Goal: Transaction & Acquisition: Purchase product/service

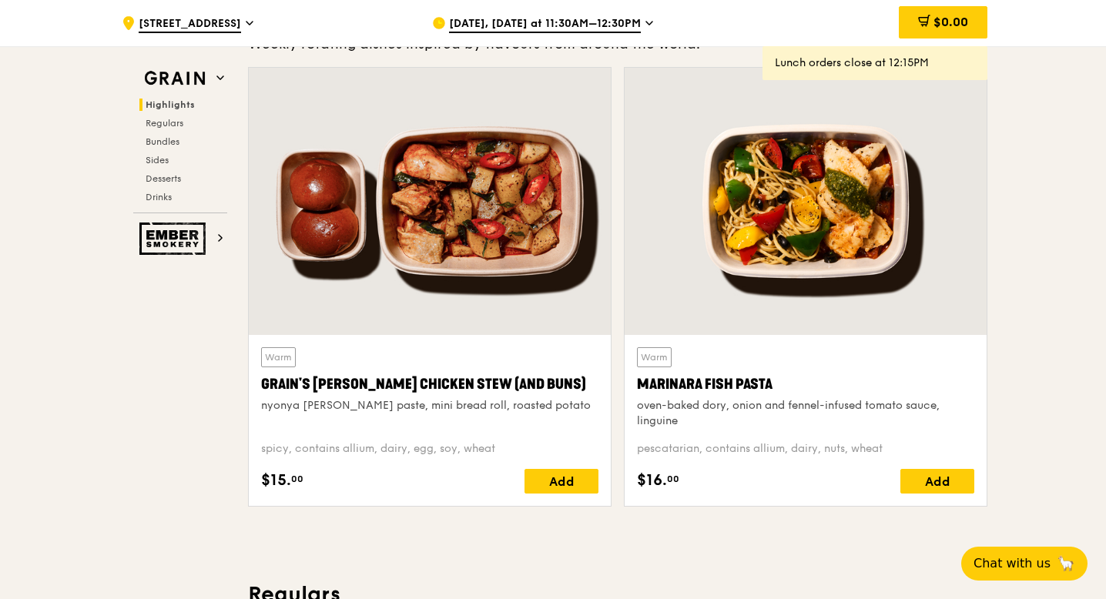
scroll to position [525, 0]
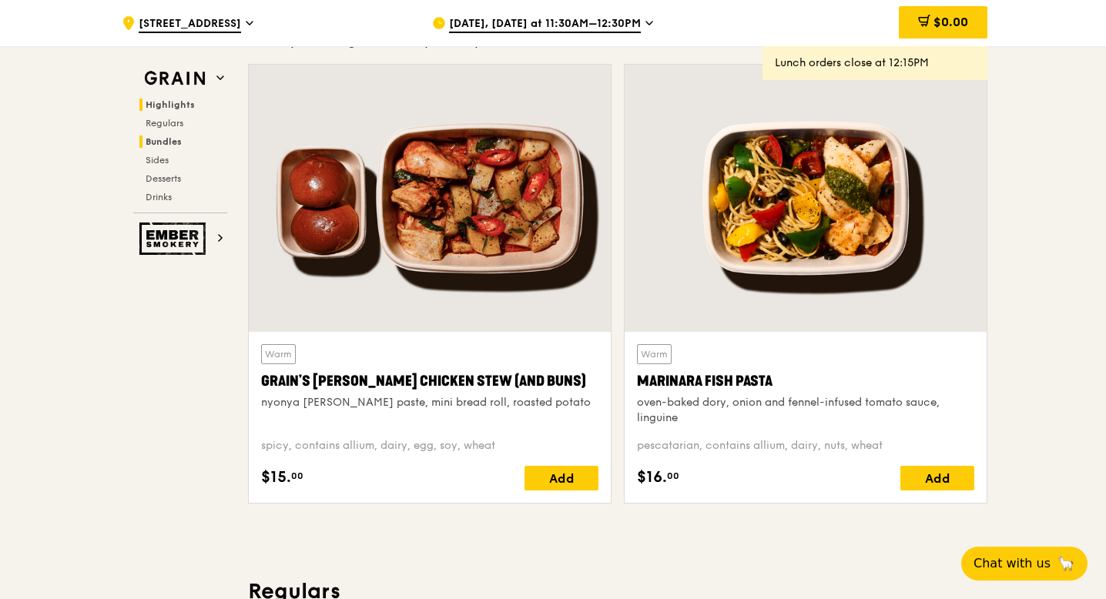
click at [169, 136] on span "Bundles" at bounding box center [164, 141] width 36 height 11
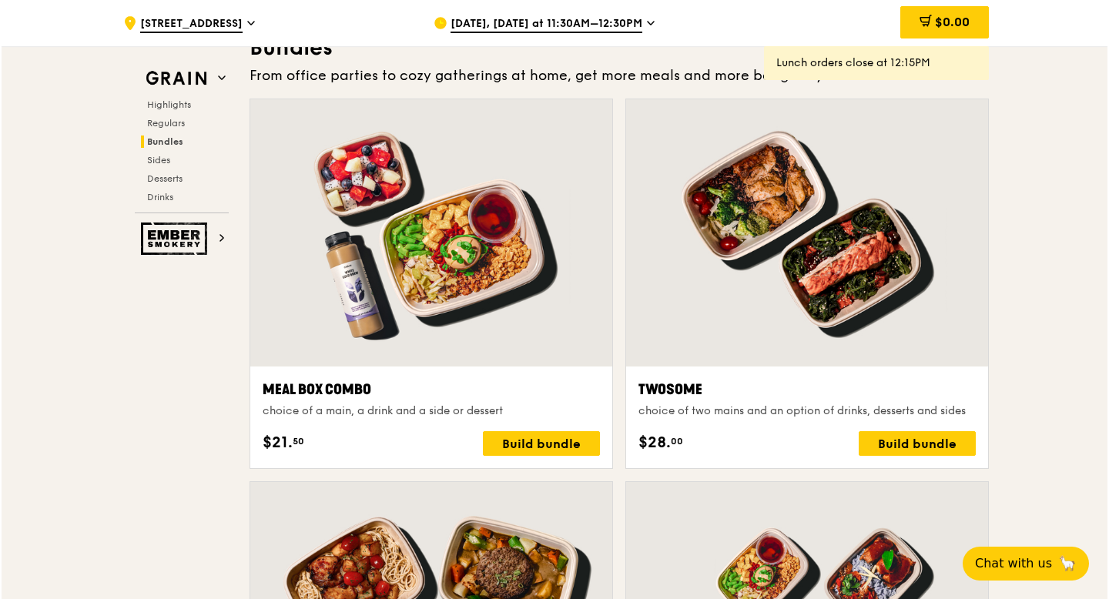
scroll to position [2277, 0]
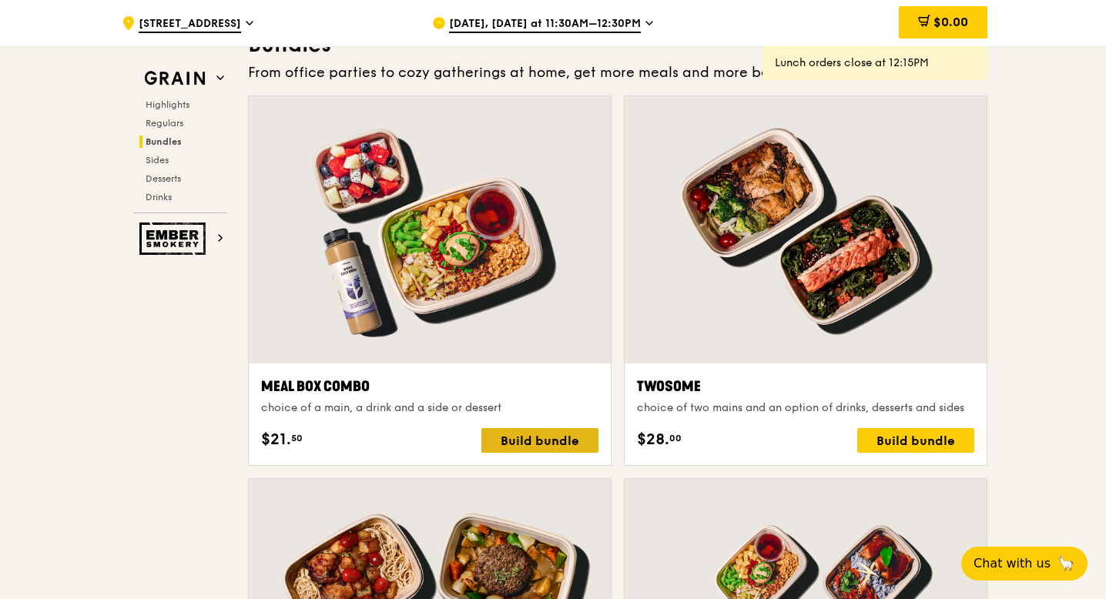
click at [557, 442] on div "Build bundle" at bounding box center [539, 440] width 117 height 25
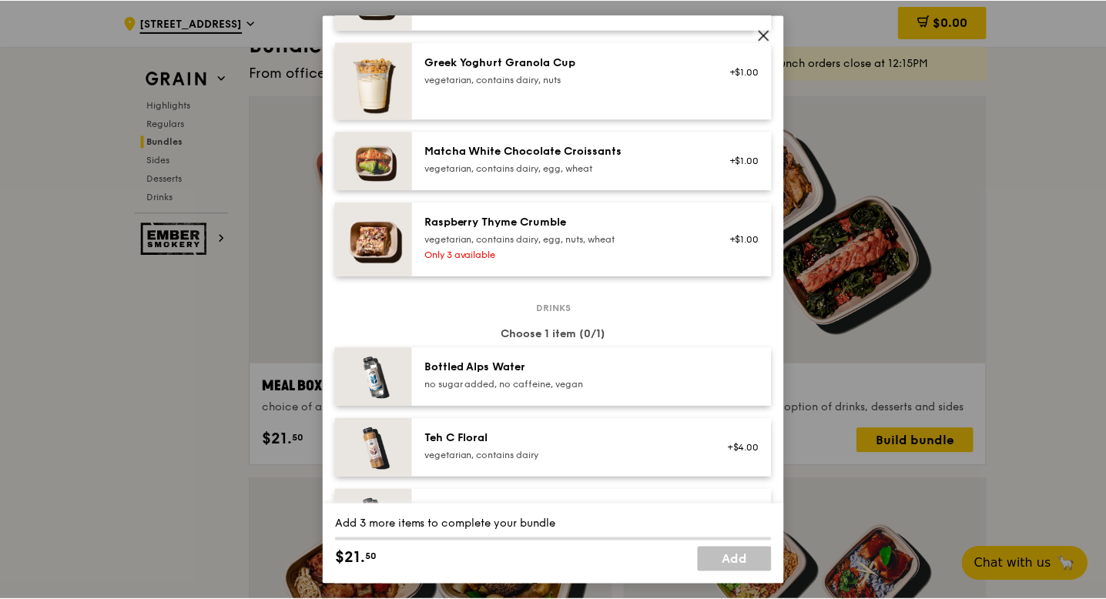
scroll to position [1480, 0]
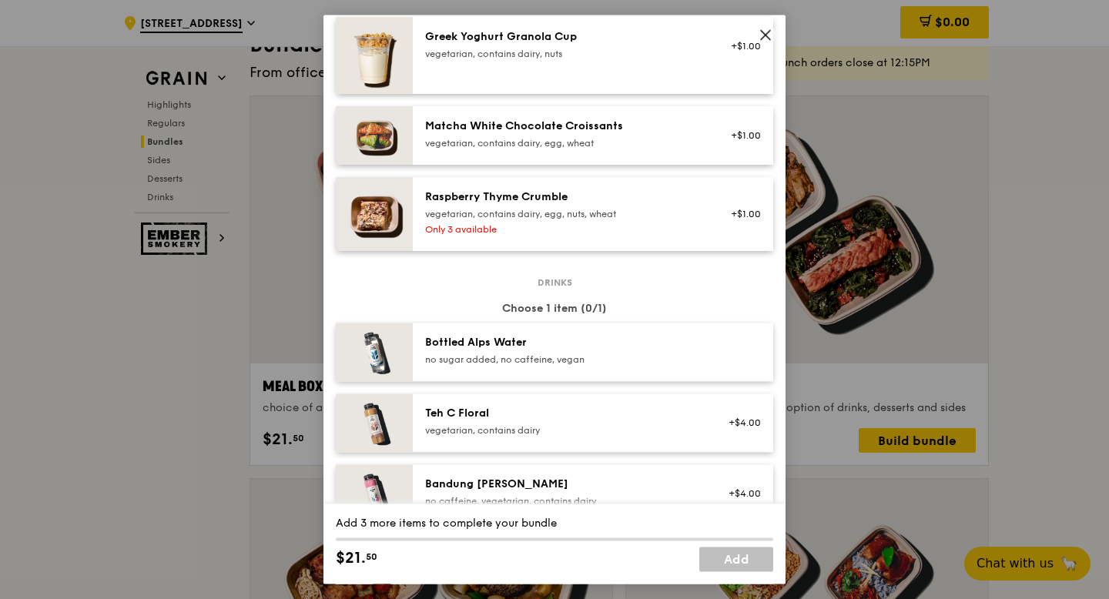
click at [997, 188] on div "Meal Box Combo choice of a main, a drink and a side or dessert Mains Choose 1 i…" at bounding box center [554, 299] width 1109 height 599
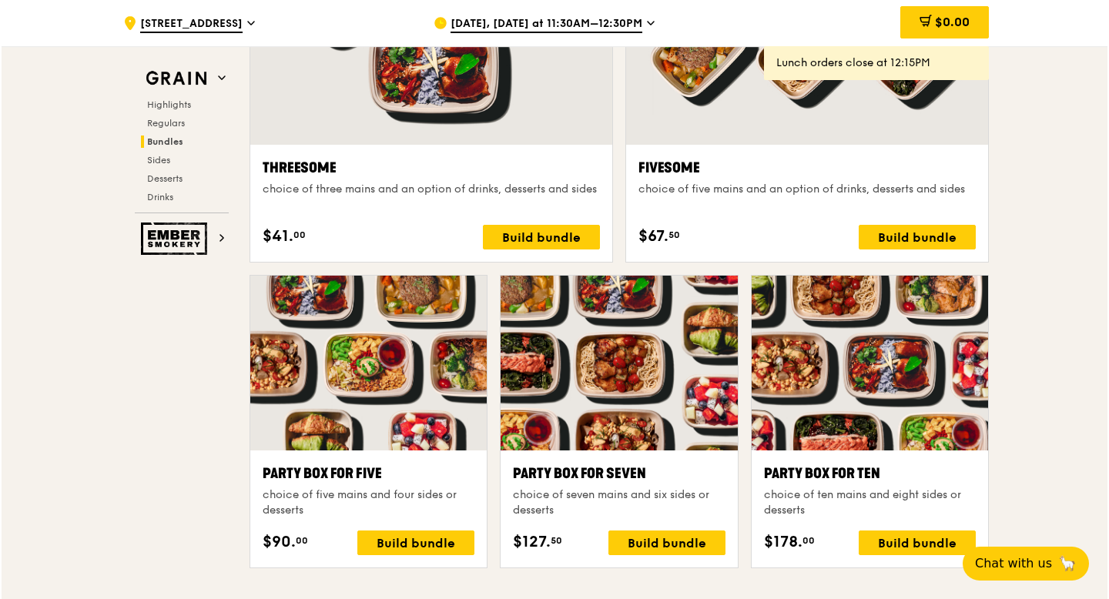
scroll to position [2948, 0]
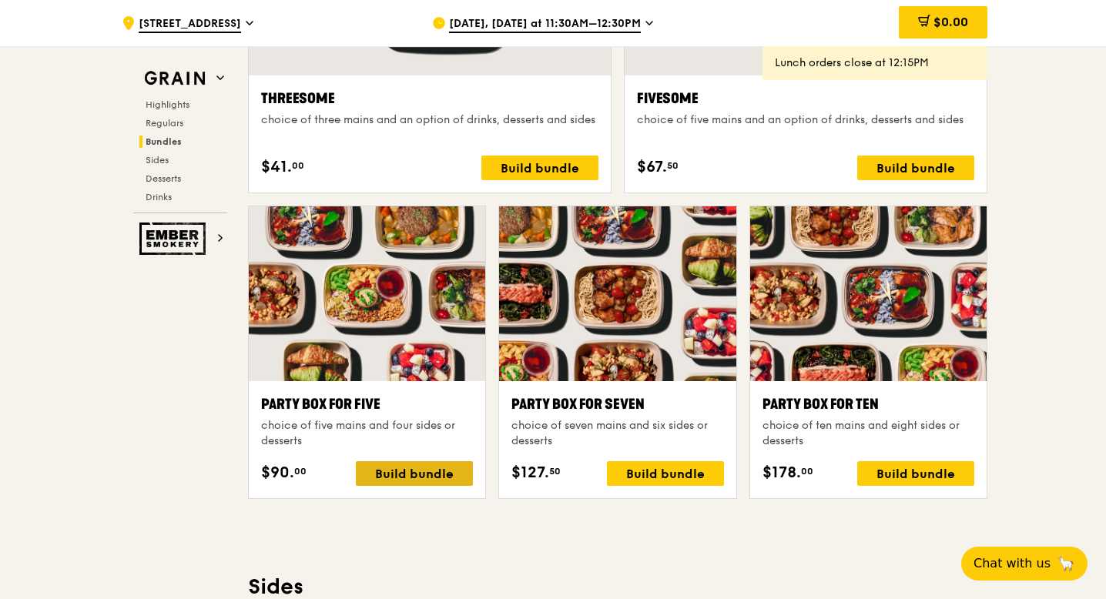
click at [404, 475] on div "Build bundle" at bounding box center [414, 473] width 117 height 25
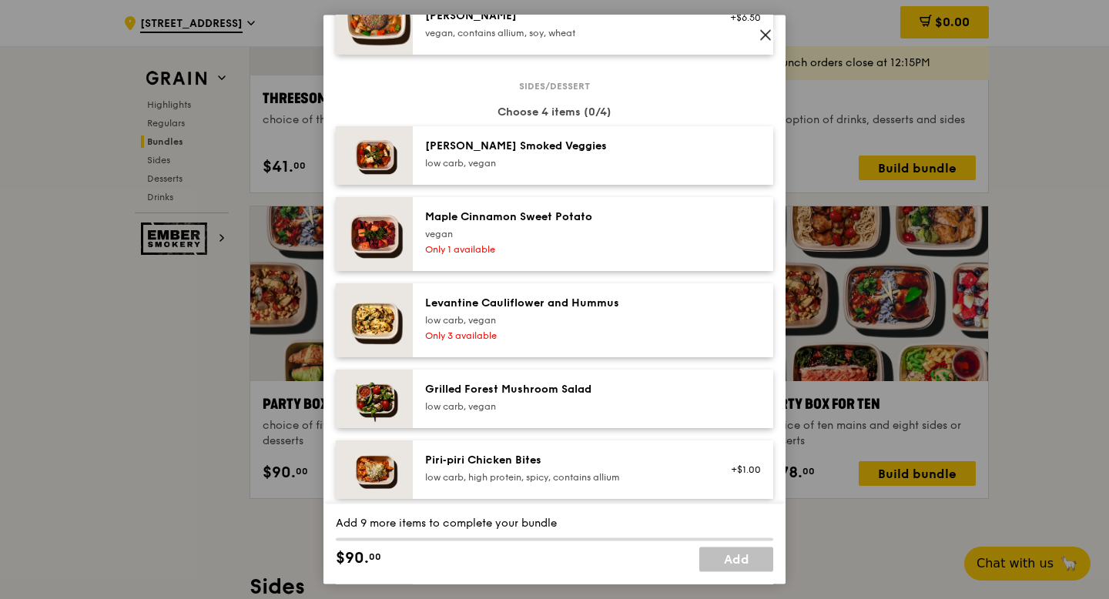
scroll to position [843, 0]
click at [1064, 224] on div "Party Box for Five choice of five mains and four sides or desserts Mains Choose…" at bounding box center [554, 299] width 1109 height 599
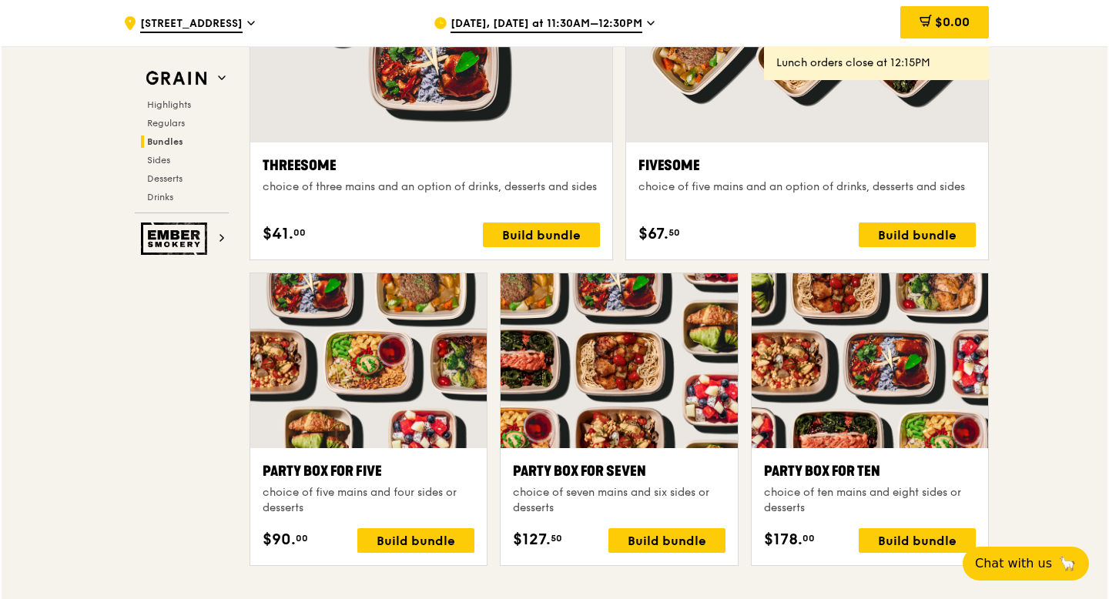
scroll to position [2881, 0]
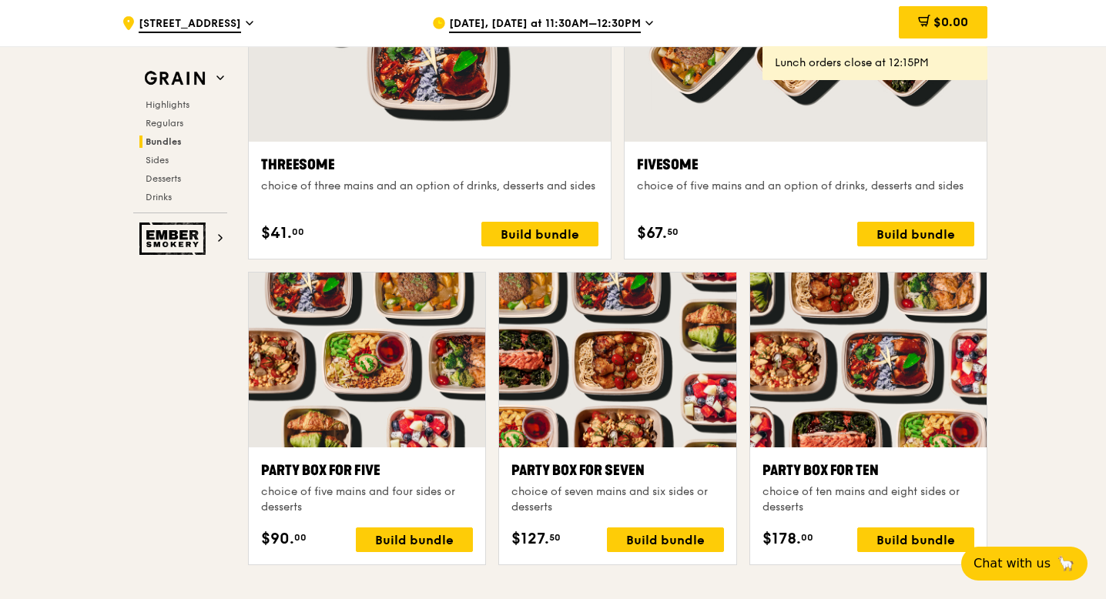
click at [361, 379] on div at bounding box center [367, 360] width 236 height 175
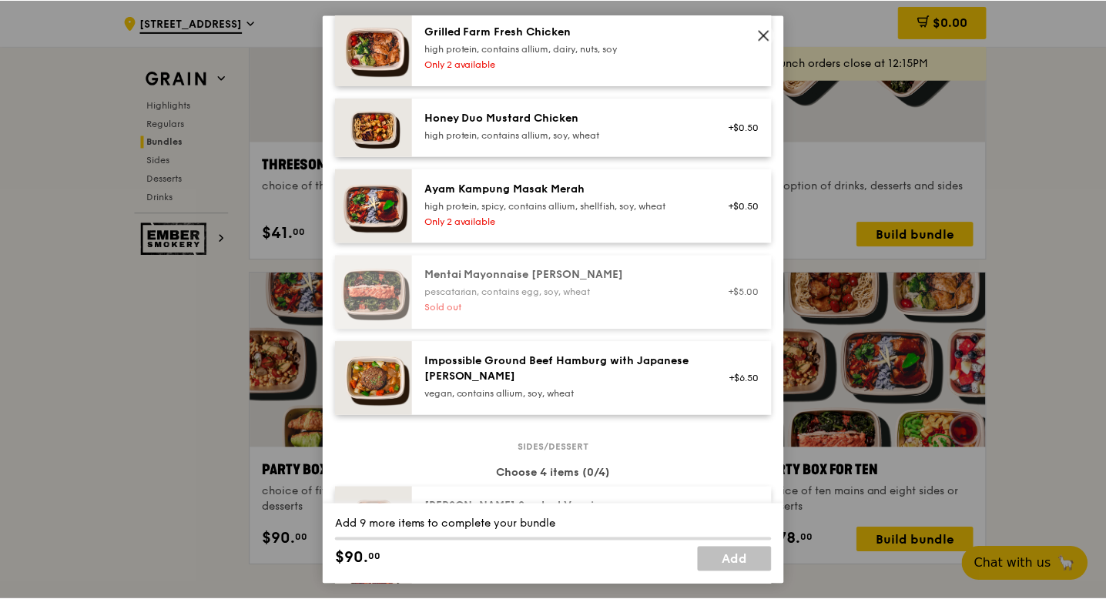
scroll to position [484, 0]
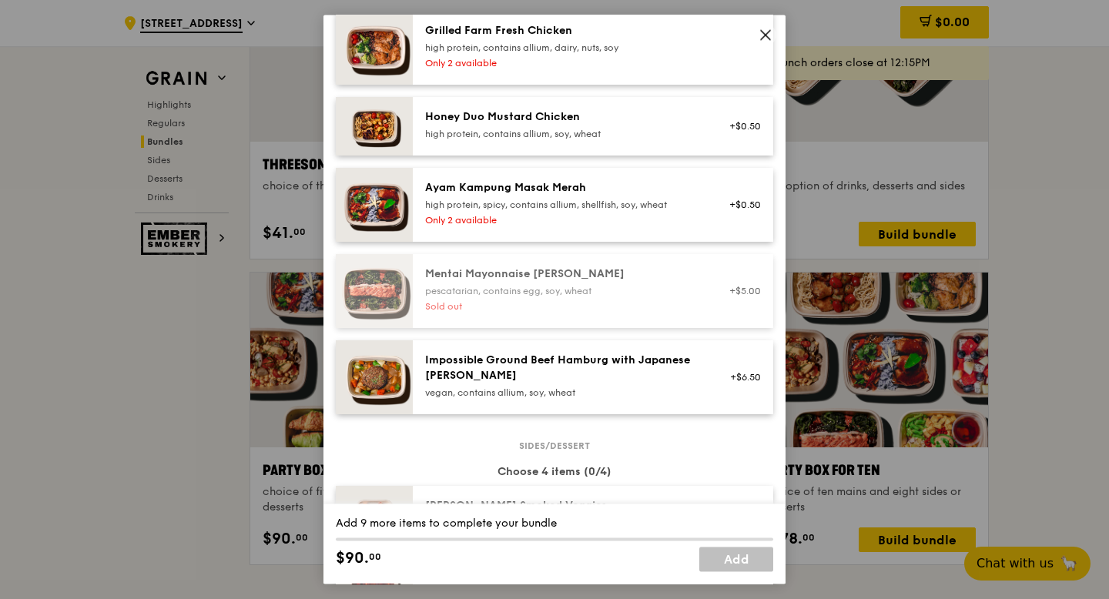
click at [1031, 233] on div "Party Box for Five choice of five mains and four sides or desserts Mains Choose…" at bounding box center [554, 299] width 1109 height 599
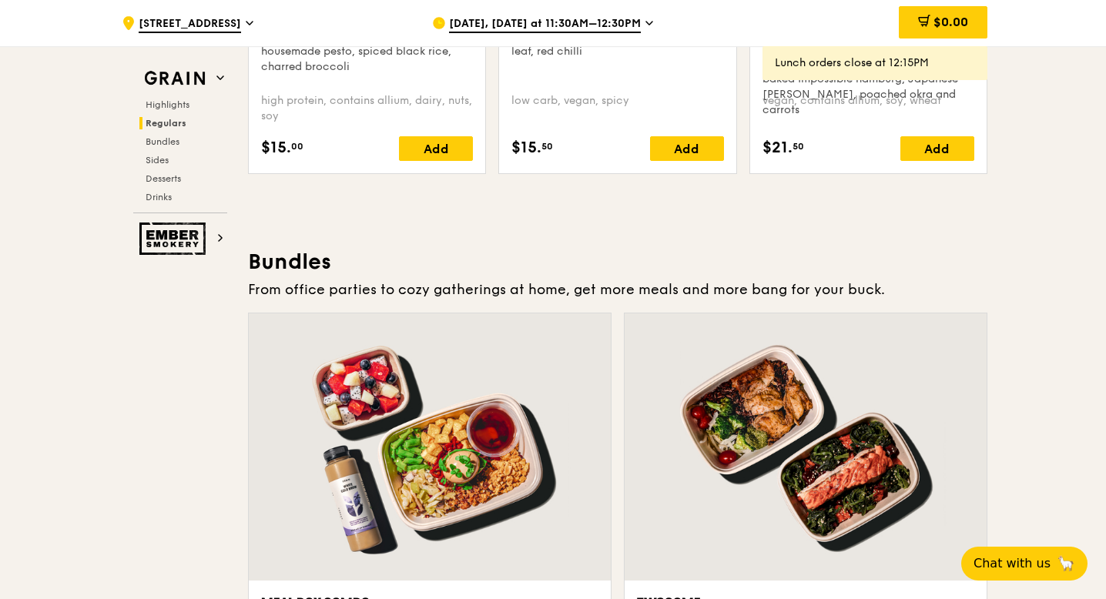
scroll to position [1799, 0]
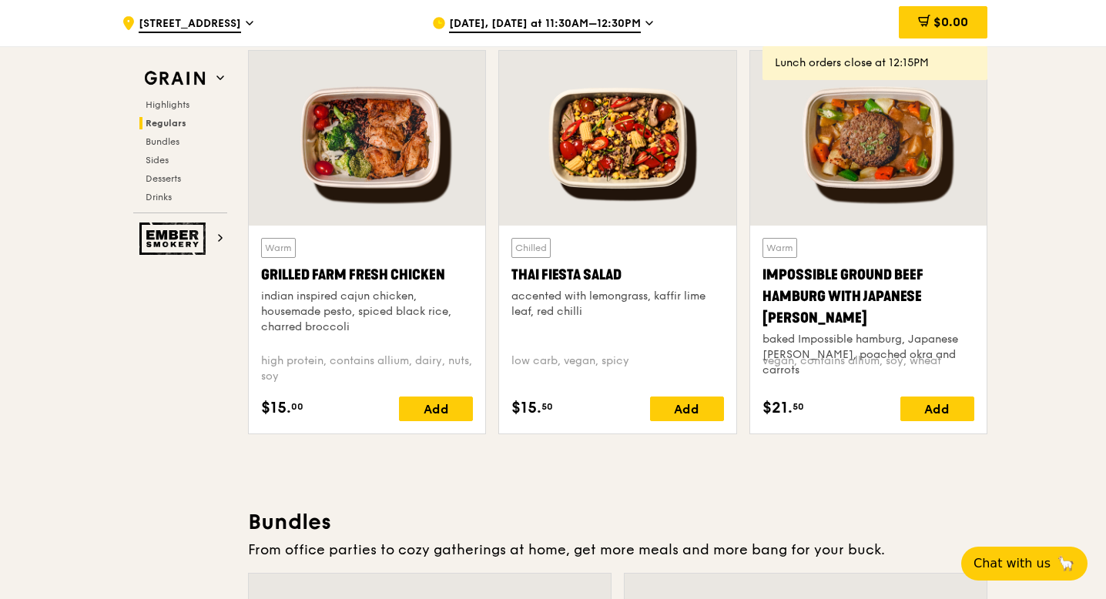
click at [636, 25] on div "[DATE], [DATE] at 11:30AM–12:30PM" at bounding box center [575, 23] width 286 height 46
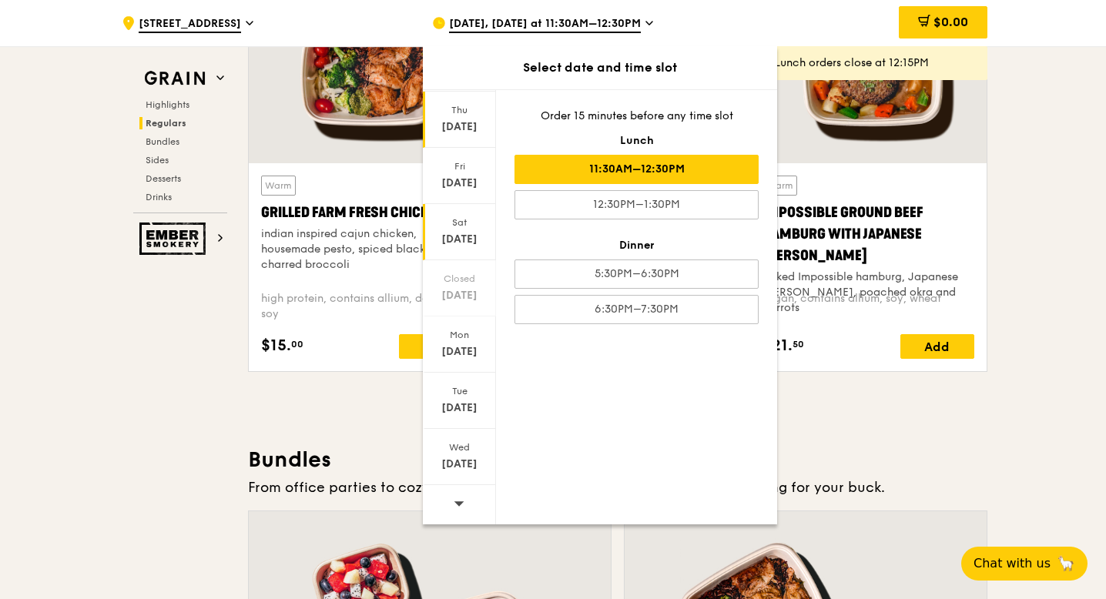
scroll to position [1862, 0]
click at [457, 508] on icon at bounding box center [459, 504] width 11 height 12
click at [471, 392] on div "Tue" at bounding box center [459, 391] width 69 height 12
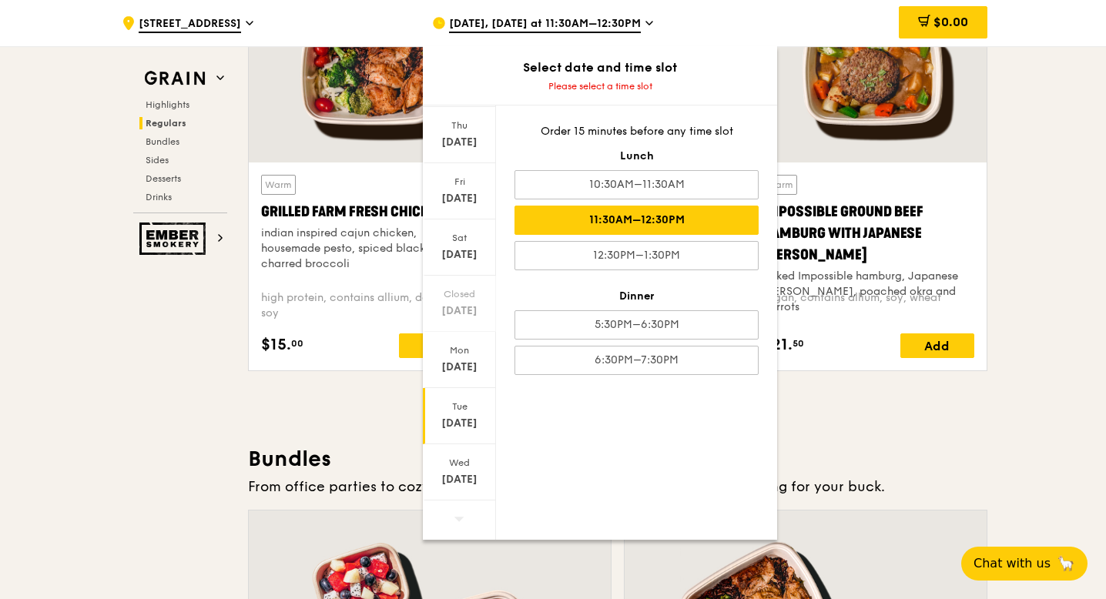
click at [655, 220] on div "11:30AM–12:30PM" at bounding box center [636, 220] width 244 height 29
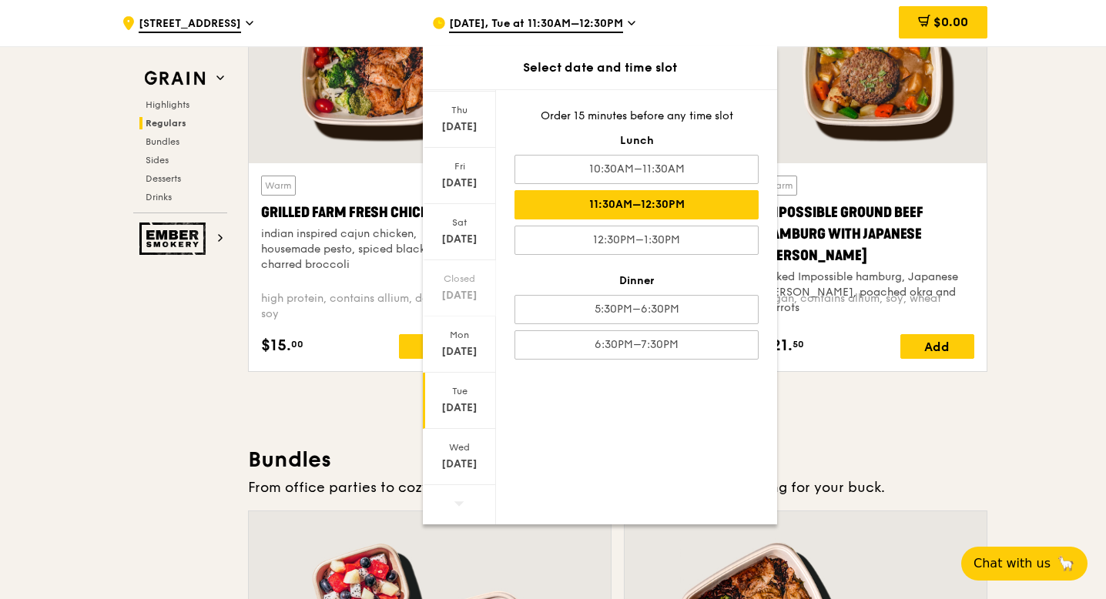
scroll to position [1877, 0]
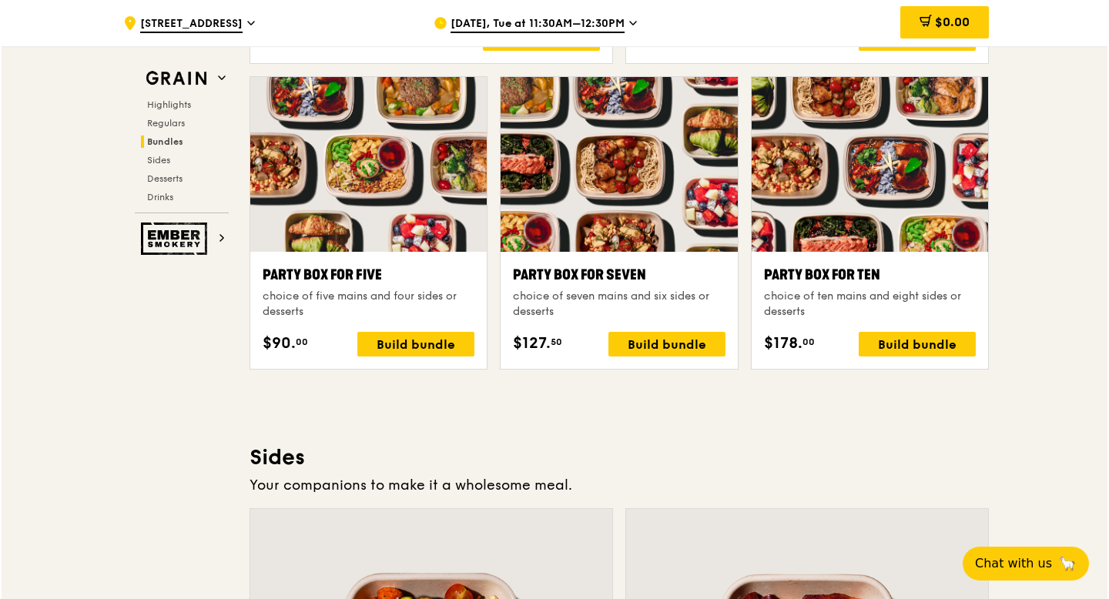
scroll to position [3083, 0]
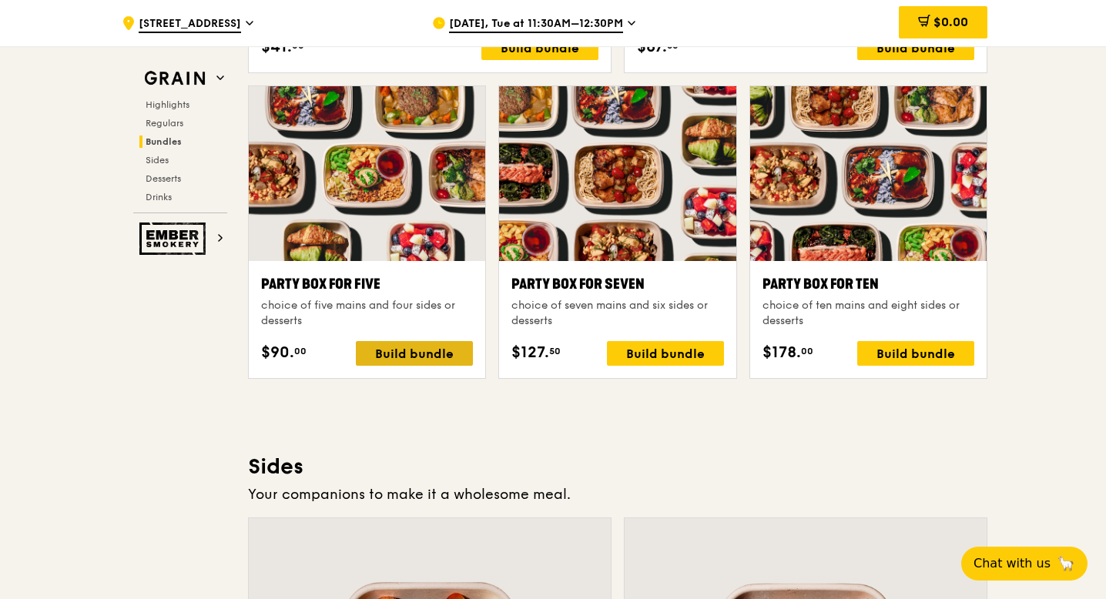
click at [413, 355] on div "Build bundle" at bounding box center [414, 353] width 117 height 25
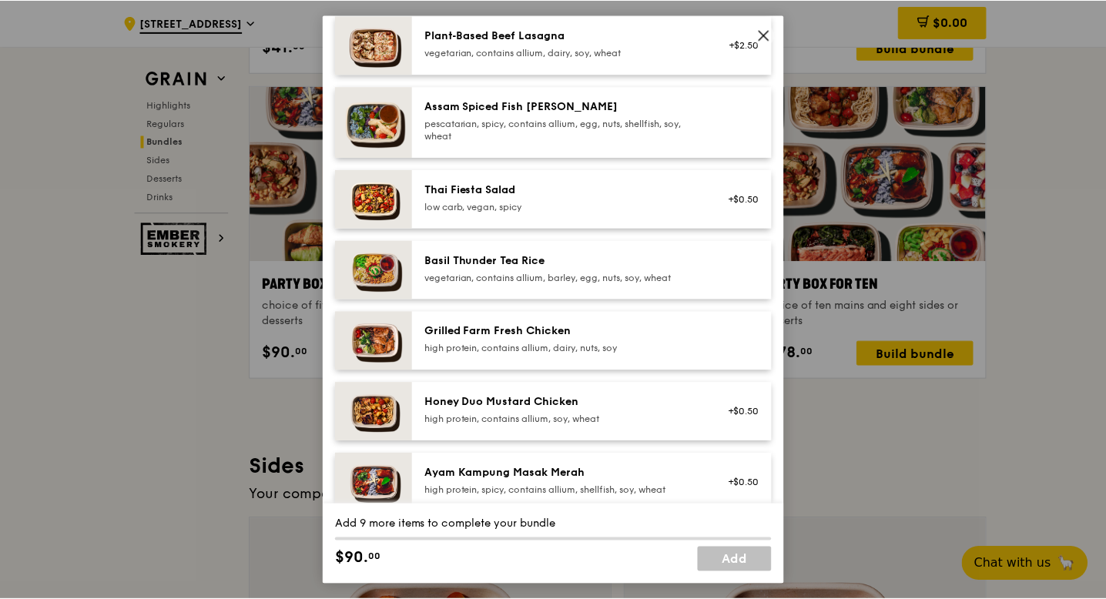
scroll to position [146, 0]
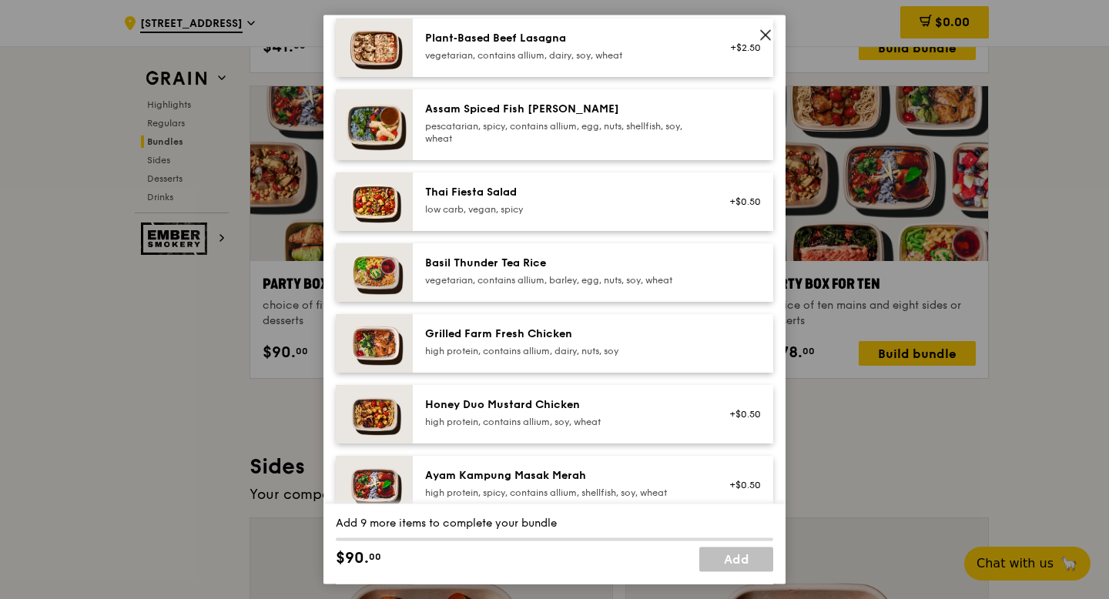
click at [1061, 298] on div "Party Box for Five choice of five mains and four sides or desserts Mains Choose…" at bounding box center [554, 299] width 1109 height 599
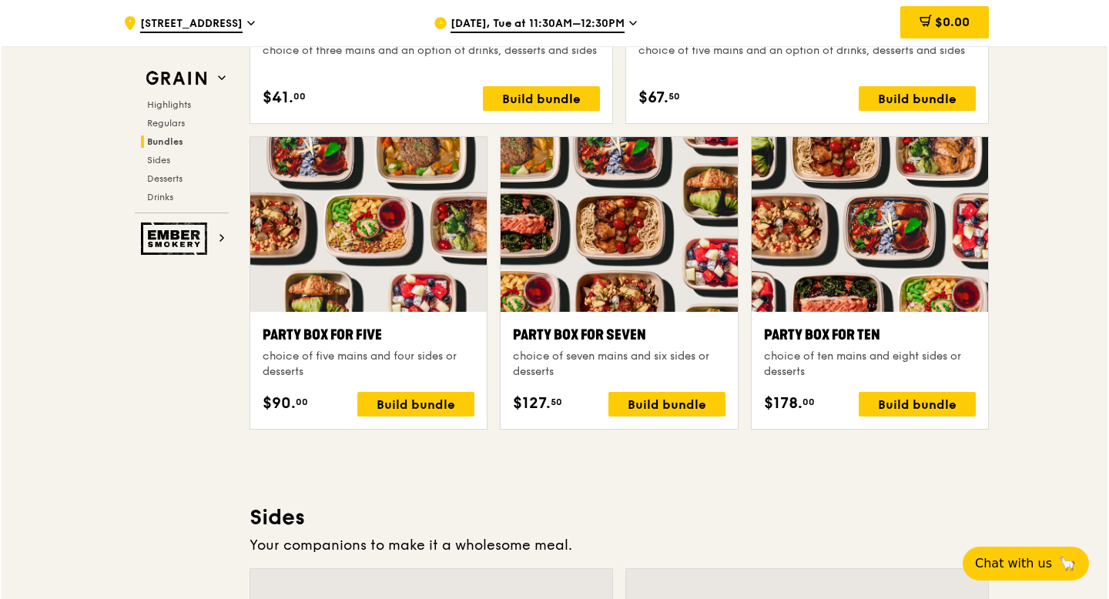
scroll to position [3028, 0]
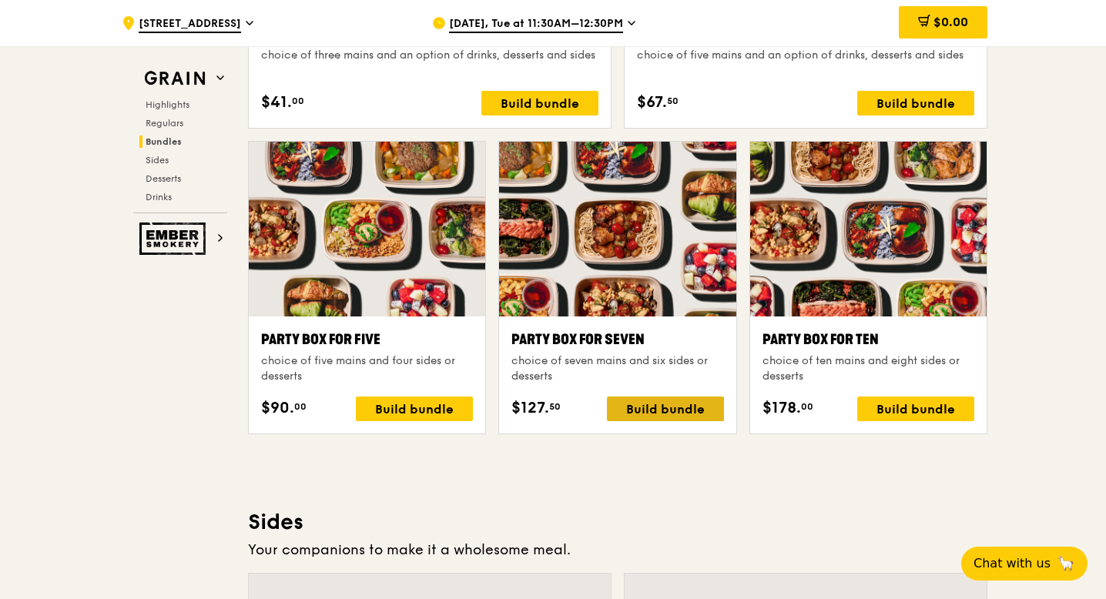
click at [686, 415] on div "Build bundle" at bounding box center [665, 409] width 117 height 25
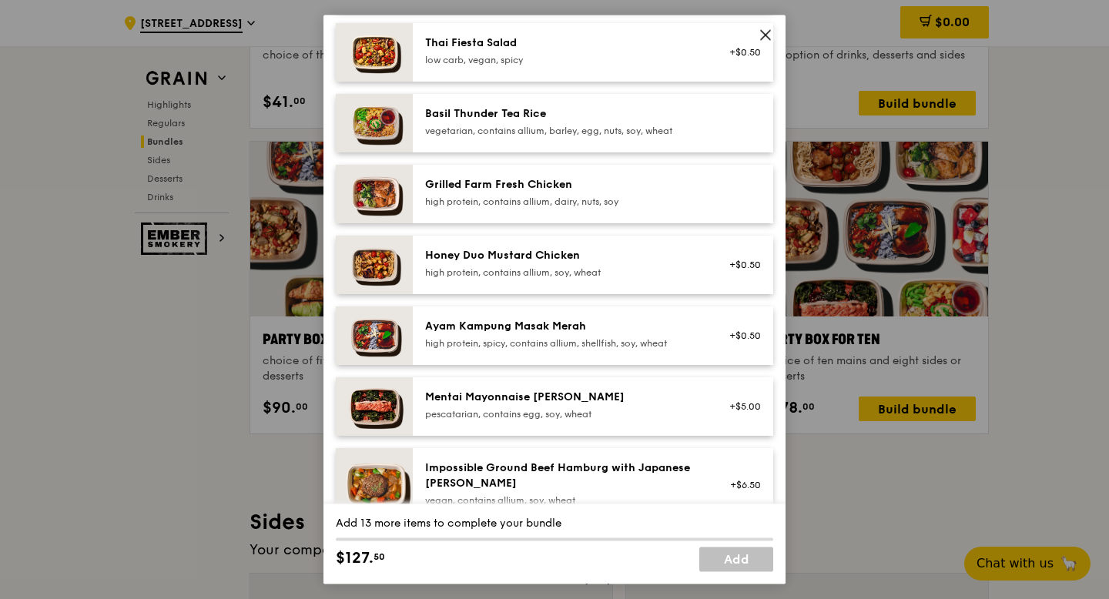
scroll to position [299, 0]
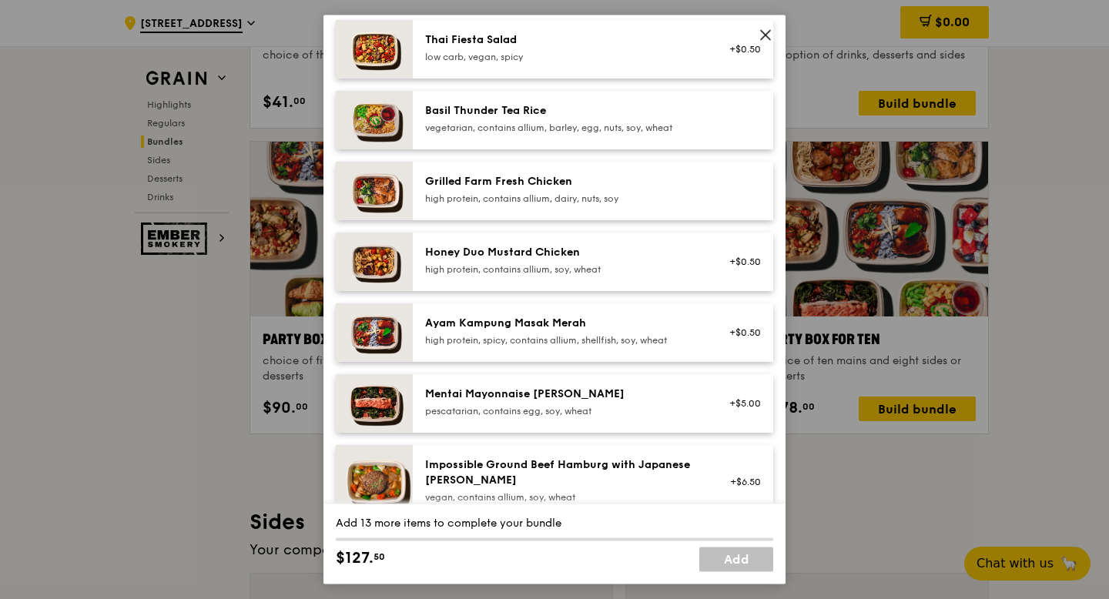
click at [582, 318] on div "Ayam Kampung Masak Merah" at bounding box center [563, 323] width 277 height 15
click at [731, 341] on link "Remove" at bounding box center [743, 340] width 35 height 11
click at [731, 341] on div "+$0.50" at bounding box center [740, 333] width 59 height 34
click at [736, 344] on link "Remove" at bounding box center [743, 340] width 35 height 11
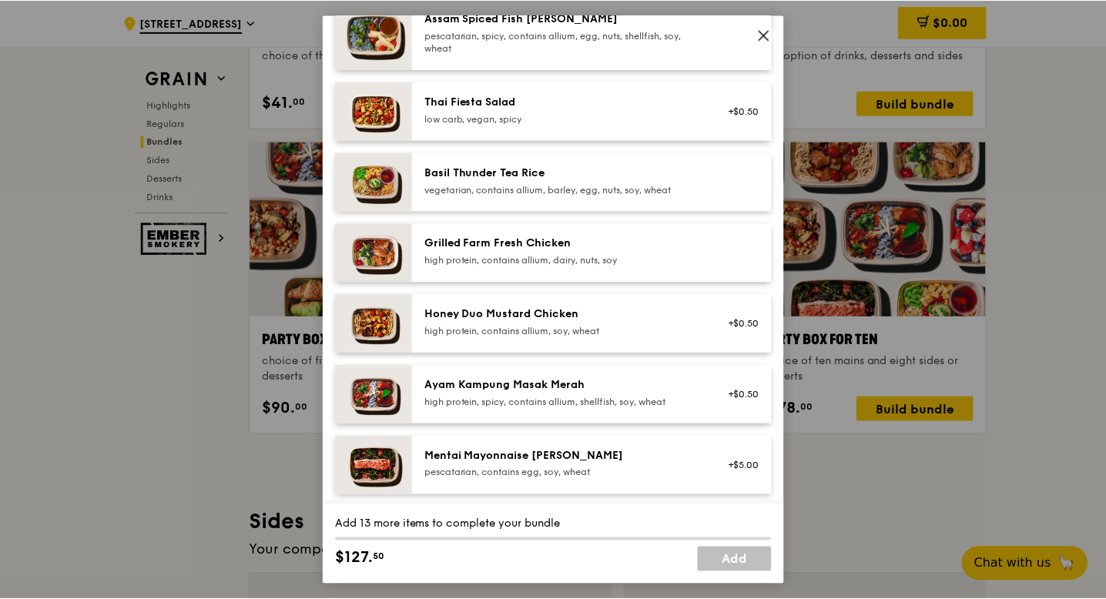
scroll to position [239, 0]
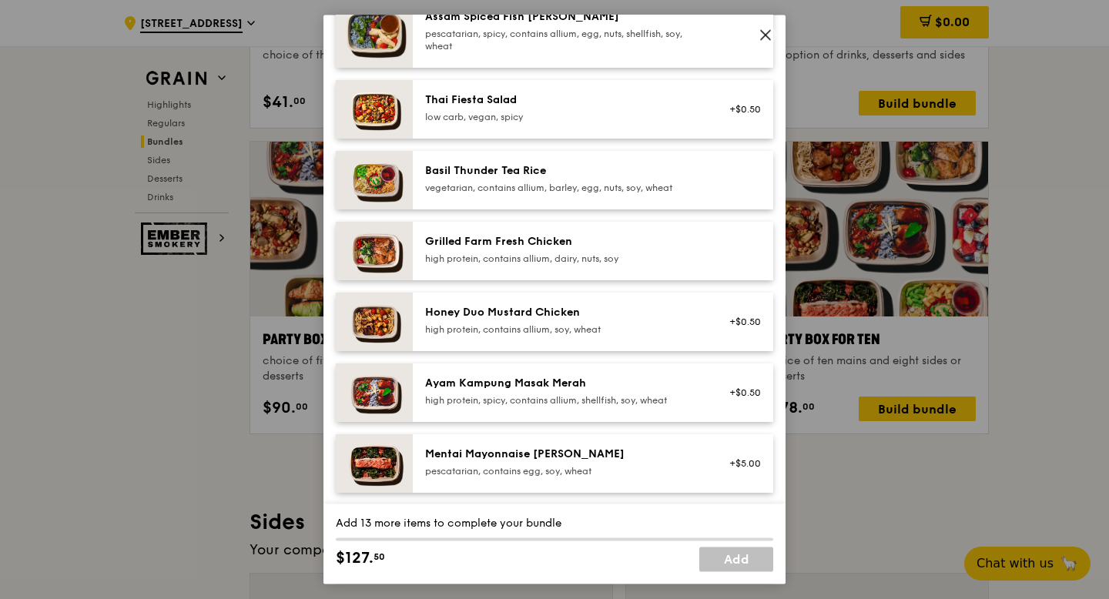
click at [1048, 278] on div "Party Box for Seven choice of seven mains and six sides or desserts Mains Choos…" at bounding box center [554, 299] width 1109 height 599
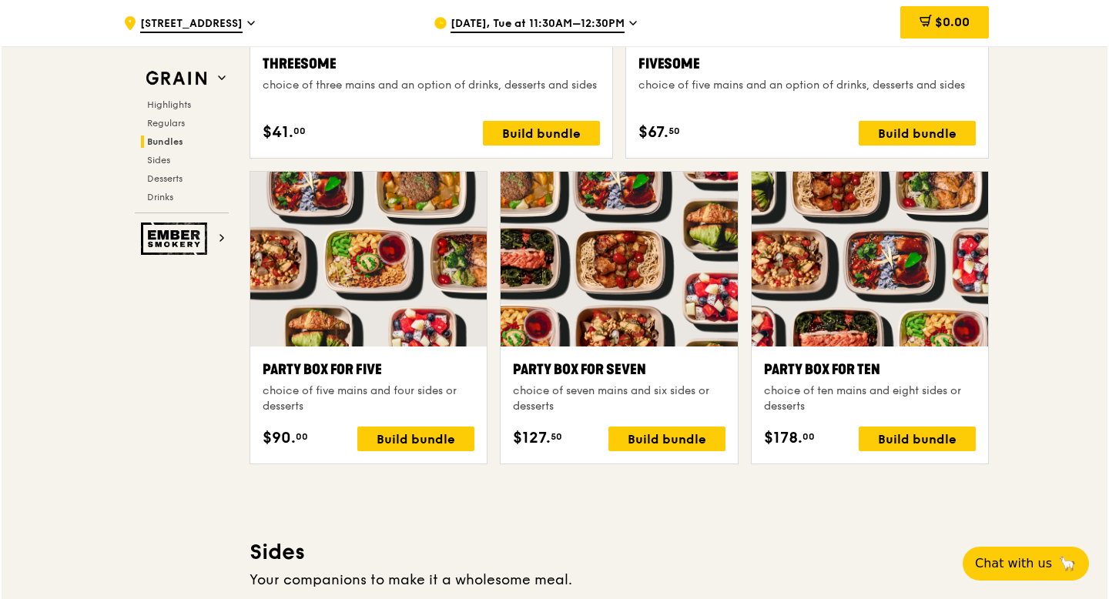
scroll to position [2993, 0]
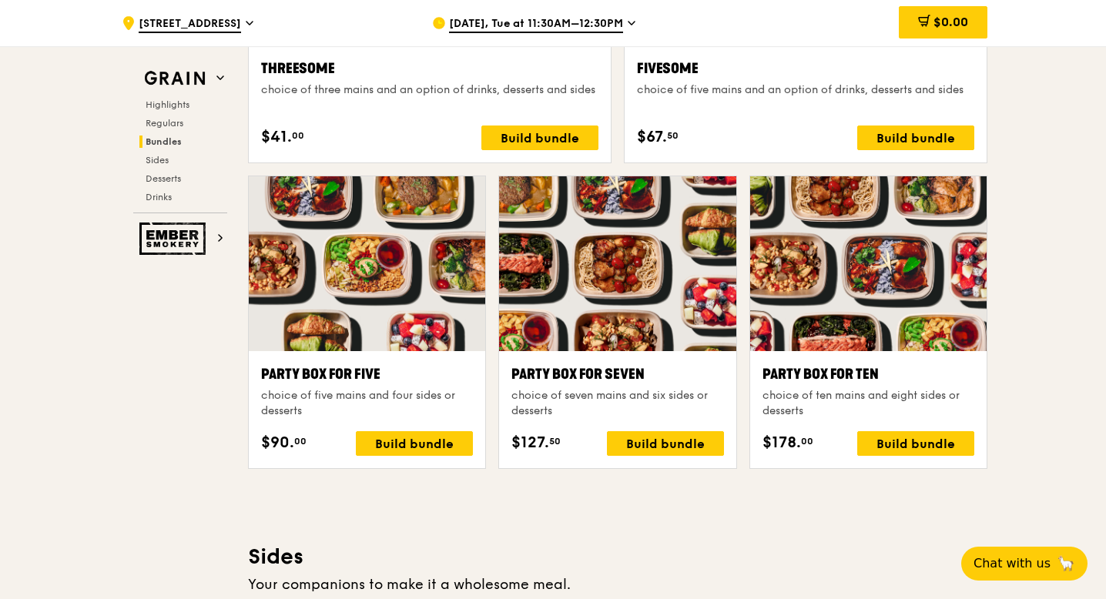
click at [585, 390] on div "choice of seven mains and six sides or desserts" at bounding box center [617, 403] width 212 height 31
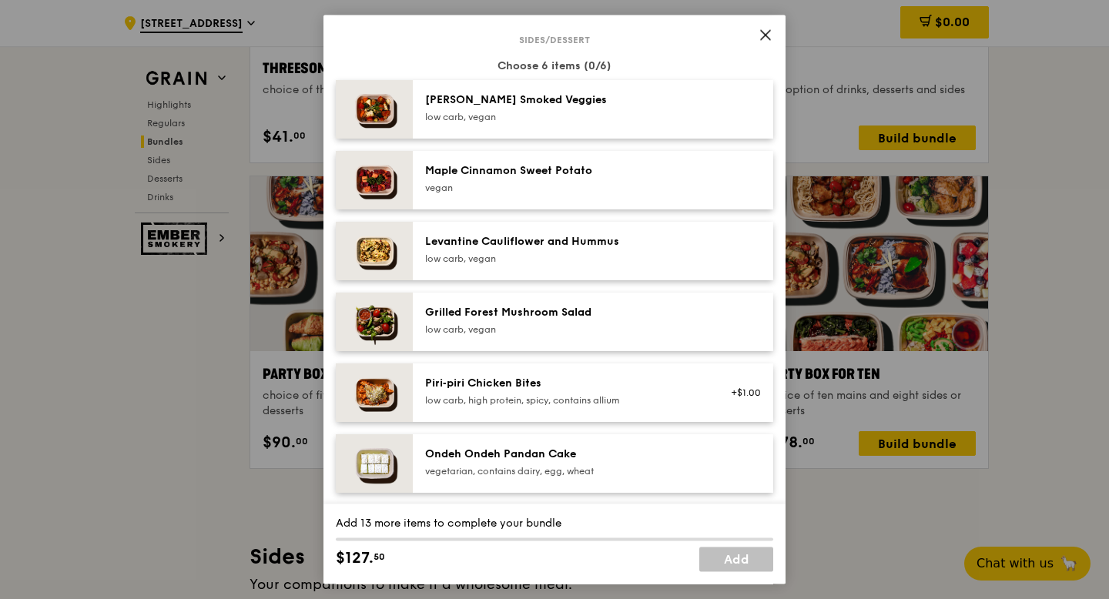
scroll to position [812, 0]
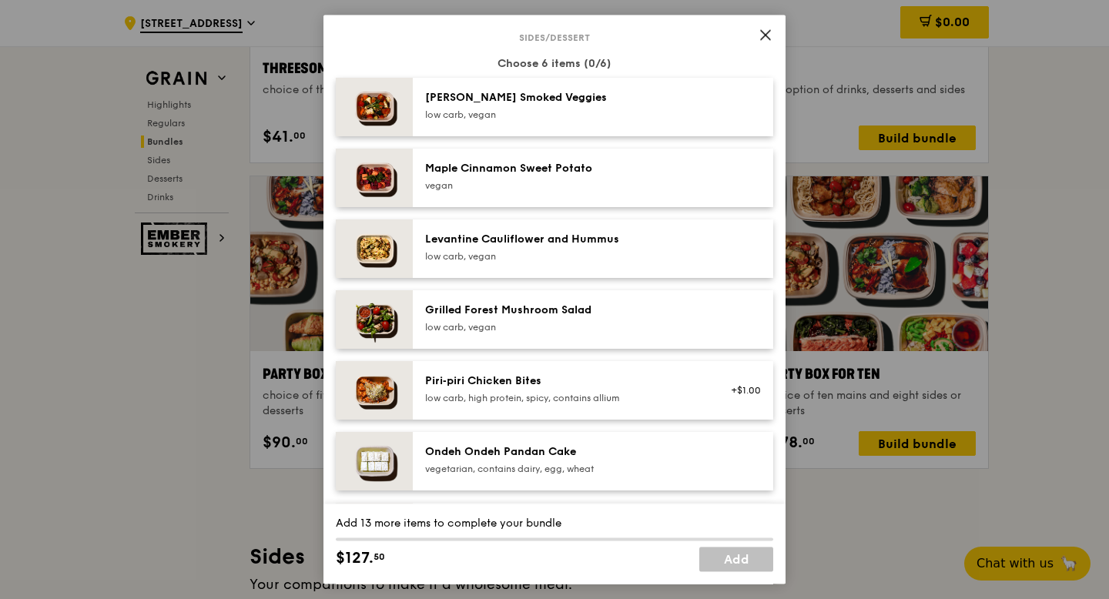
click at [762, 39] on icon at bounding box center [766, 35] width 14 height 14
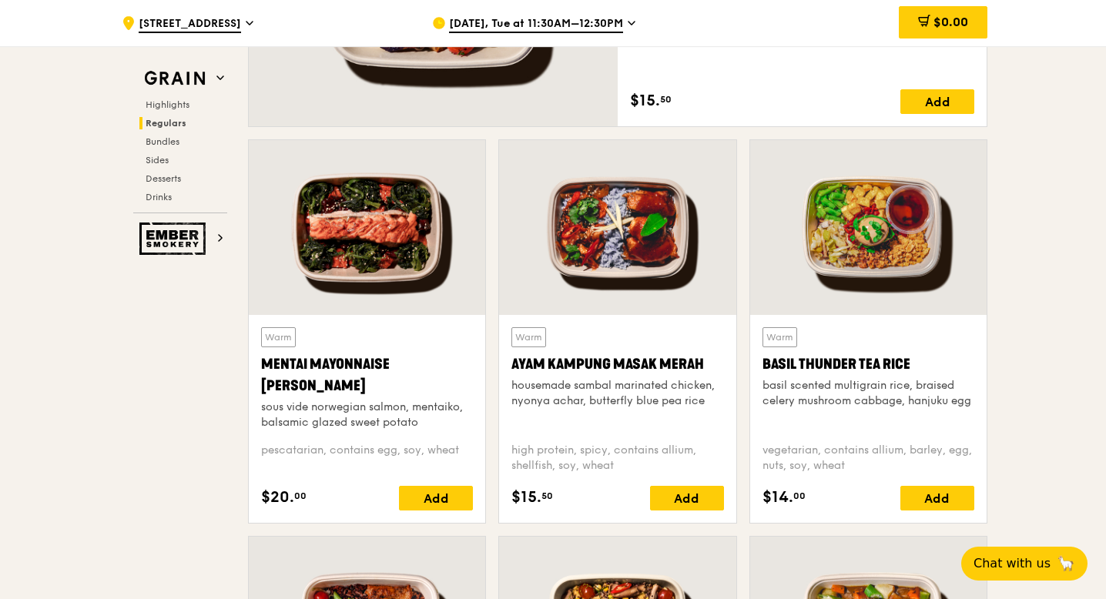
scroll to position [1328, 0]
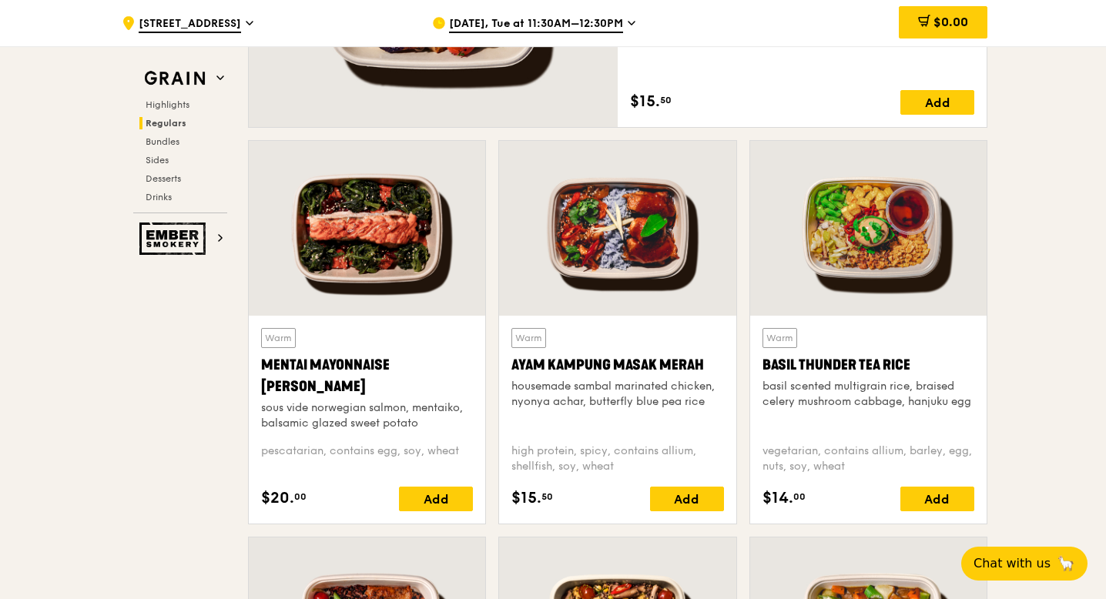
click at [860, 291] on div at bounding box center [868, 228] width 236 height 175
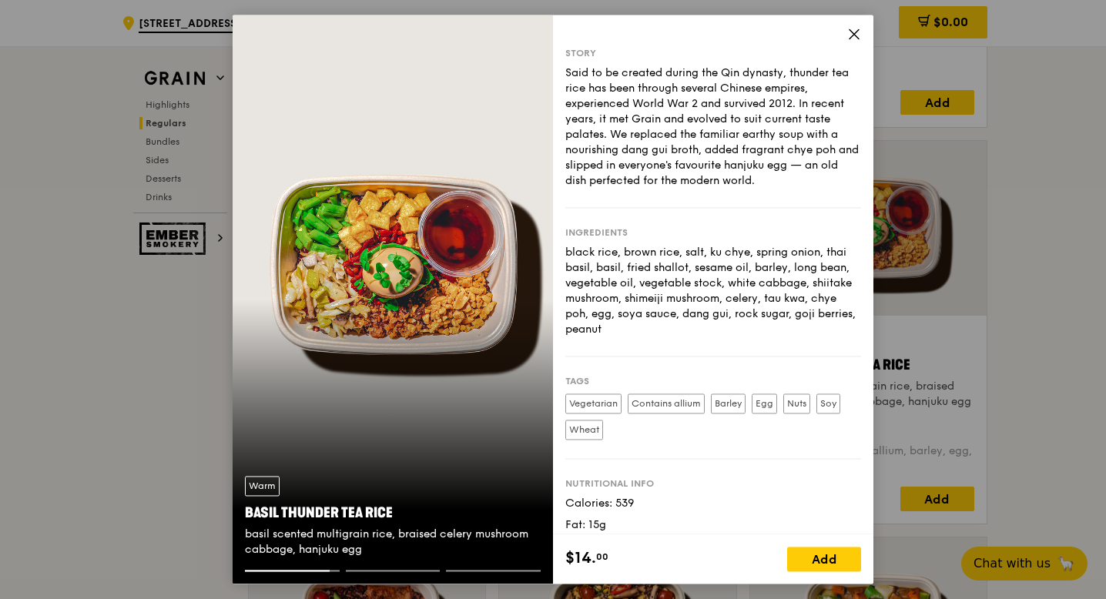
click at [1002, 263] on div "Warm Basil Thunder Tea [PERSON_NAME] scented multigrain rice, braised celery mu…" at bounding box center [553, 299] width 1106 height 599
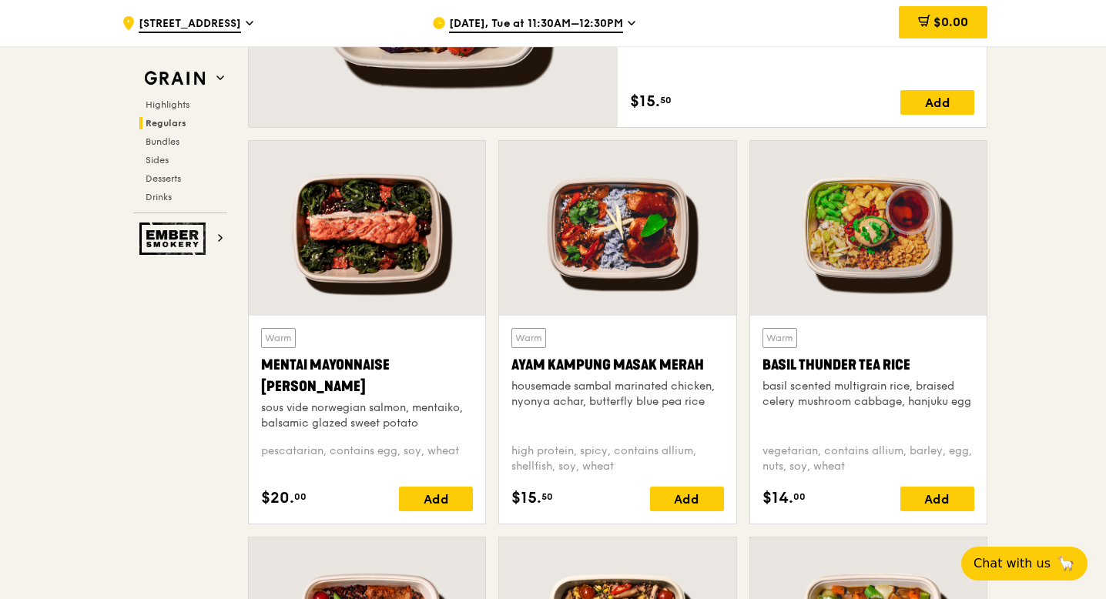
scroll to position [981, 0]
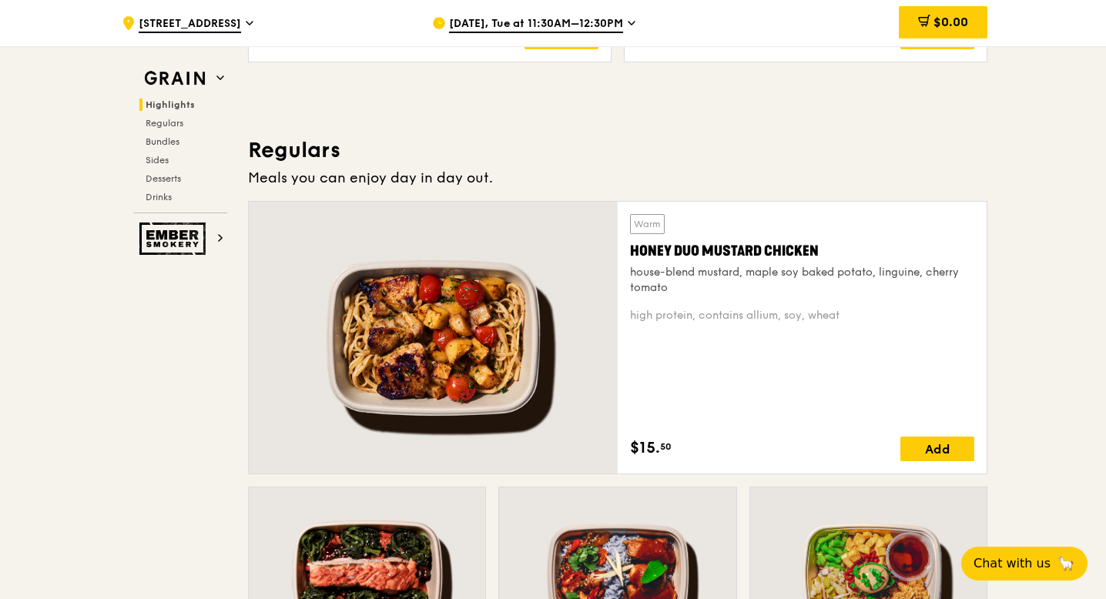
click at [818, 285] on div "house-blend mustard, maple soy baked potato, linguine, cherry tomato" at bounding box center [802, 280] width 344 height 31
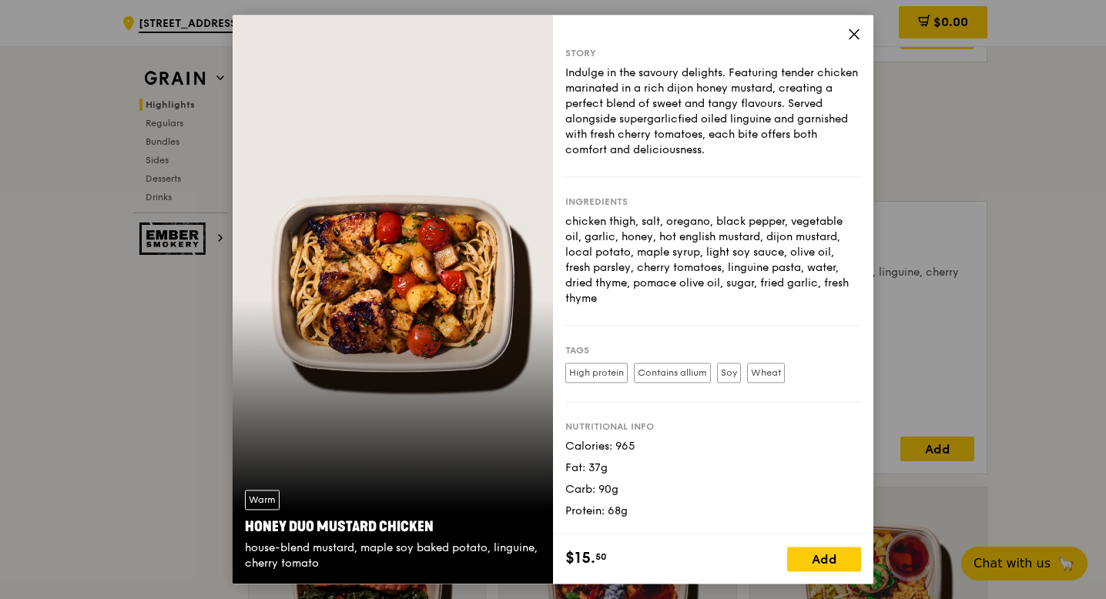
click at [996, 291] on div "Warm Honey Duo Mustard Chicken house-blend mustard, maple soy baked potato, lin…" at bounding box center [553, 299] width 1106 height 599
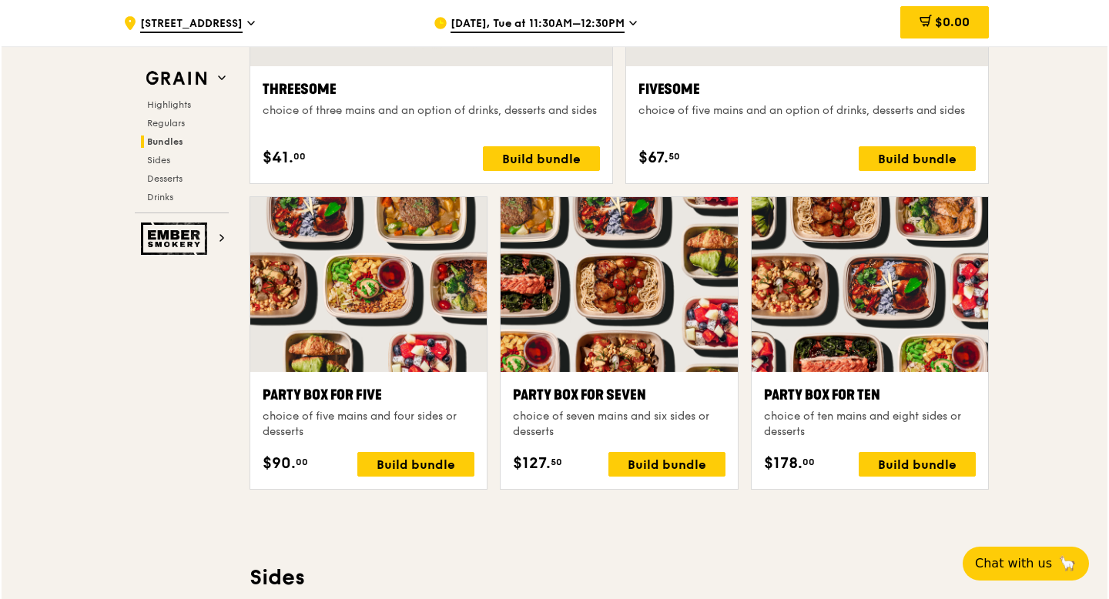
scroll to position [2974, 0]
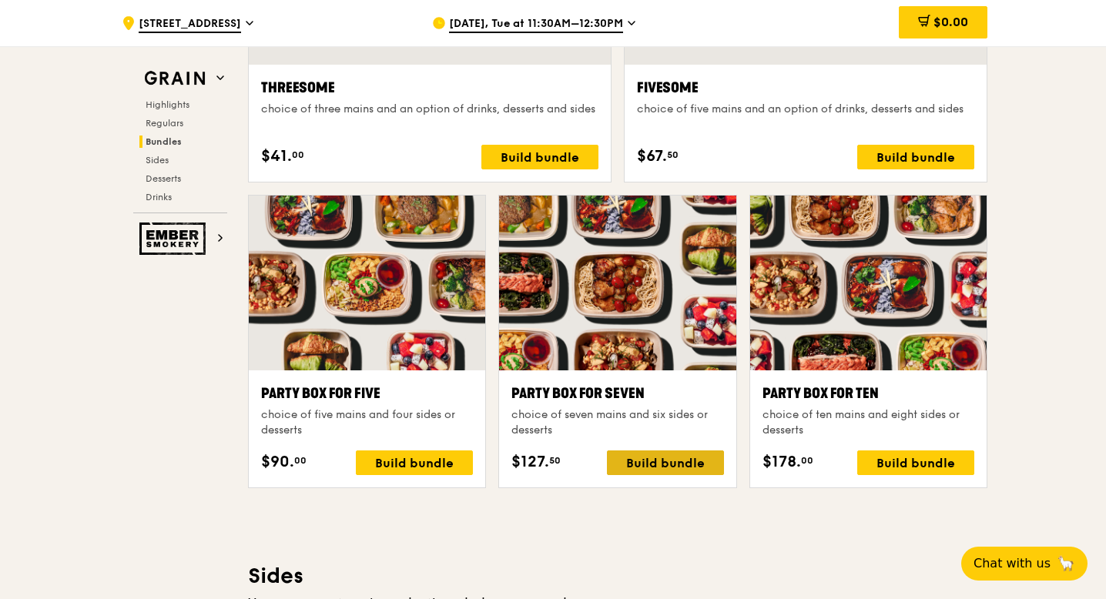
click at [632, 458] on div "Build bundle" at bounding box center [665, 463] width 117 height 25
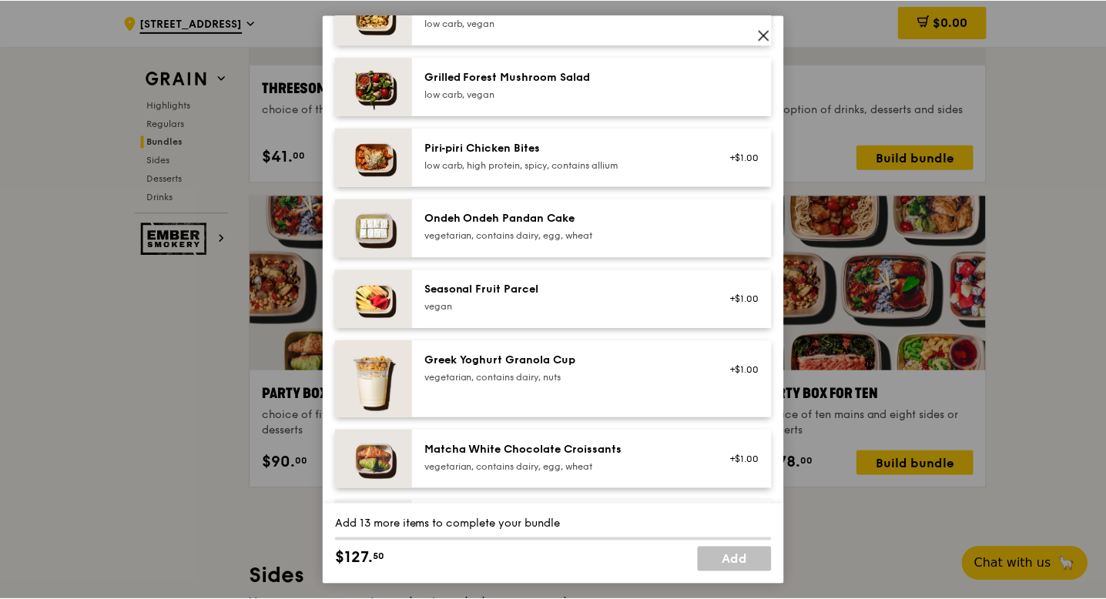
scroll to position [1045, 0]
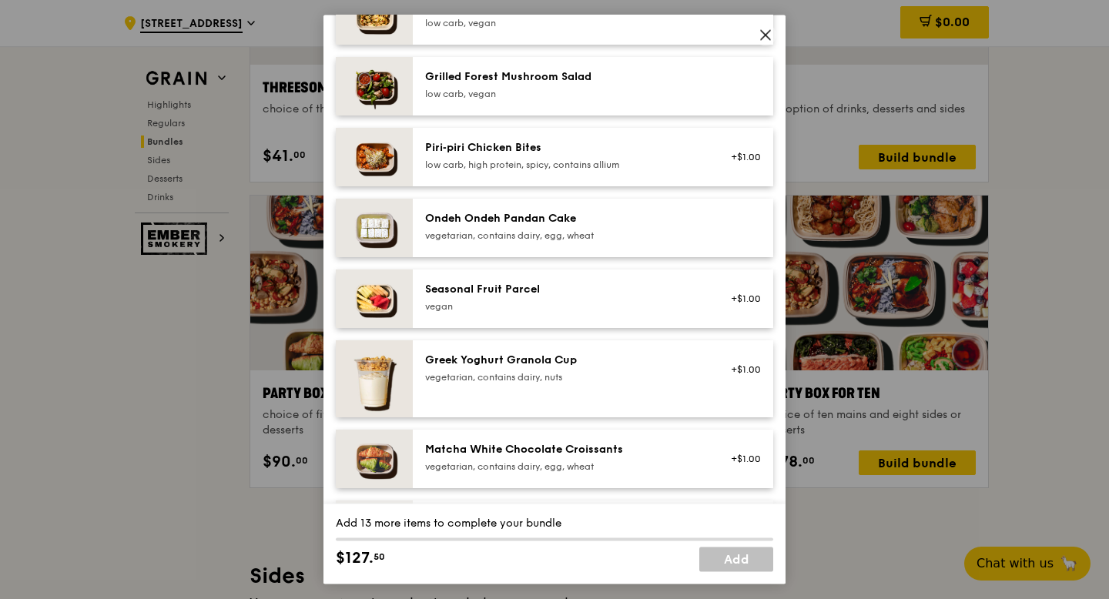
click at [1078, 160] on div "Party Box for Seven choice of seven mains and six sides or desserts Mains Choos…" at bounding box center [554, 299] width 1109 height 599
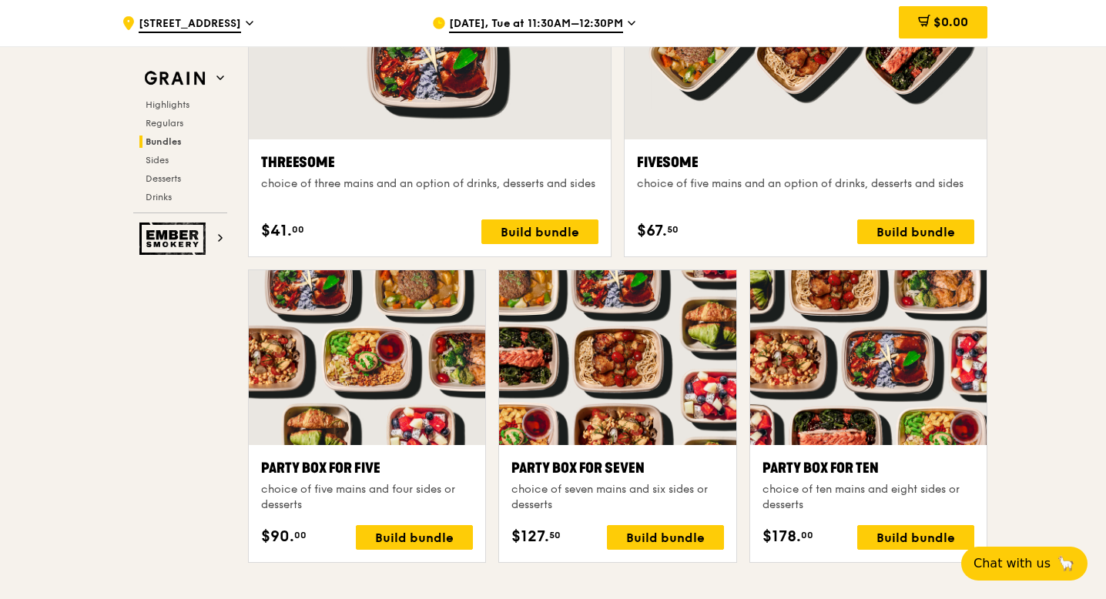
scroll to position [2907, 0]
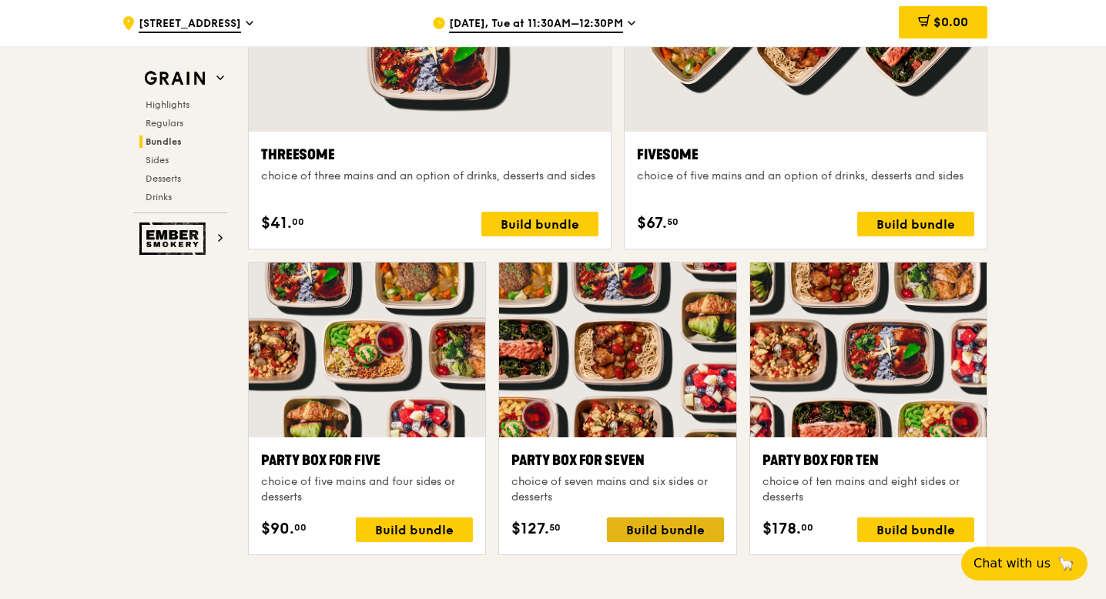
click at [648, 528] on div "Build bundle" at bounding box center [665, 530] width 117 height 25
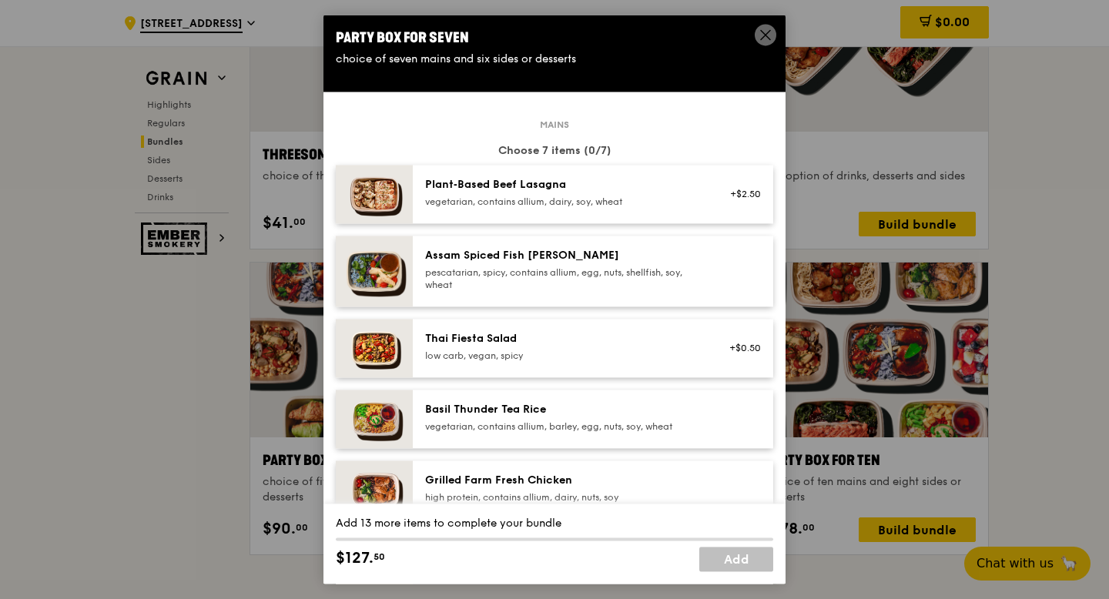
click at [757, 41] on span at bounding box center [766, 35] width 22 height 22
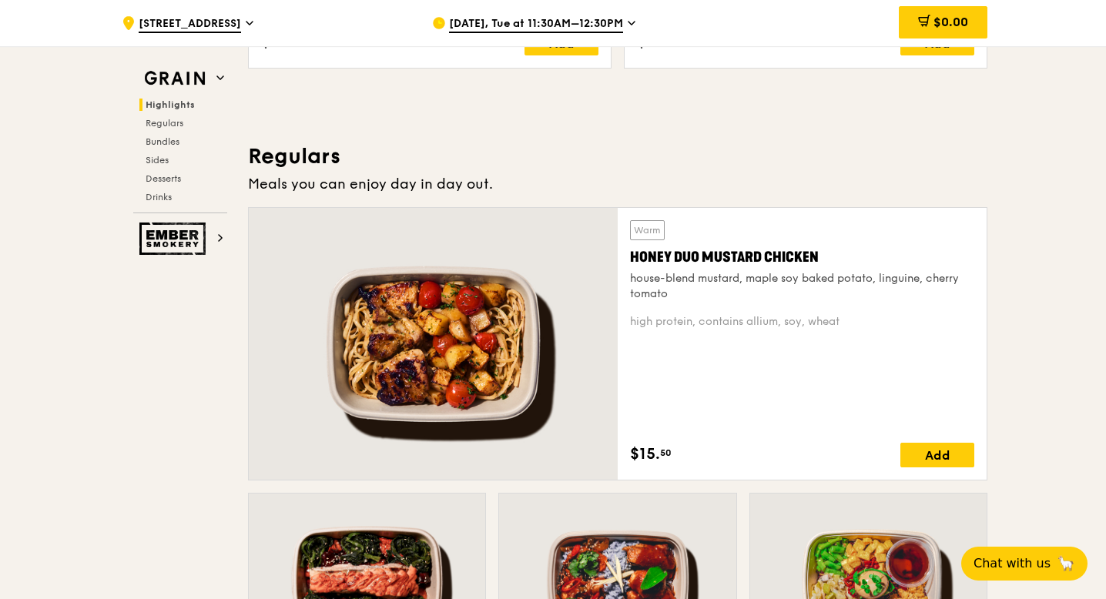
scroll to position [974, 0]
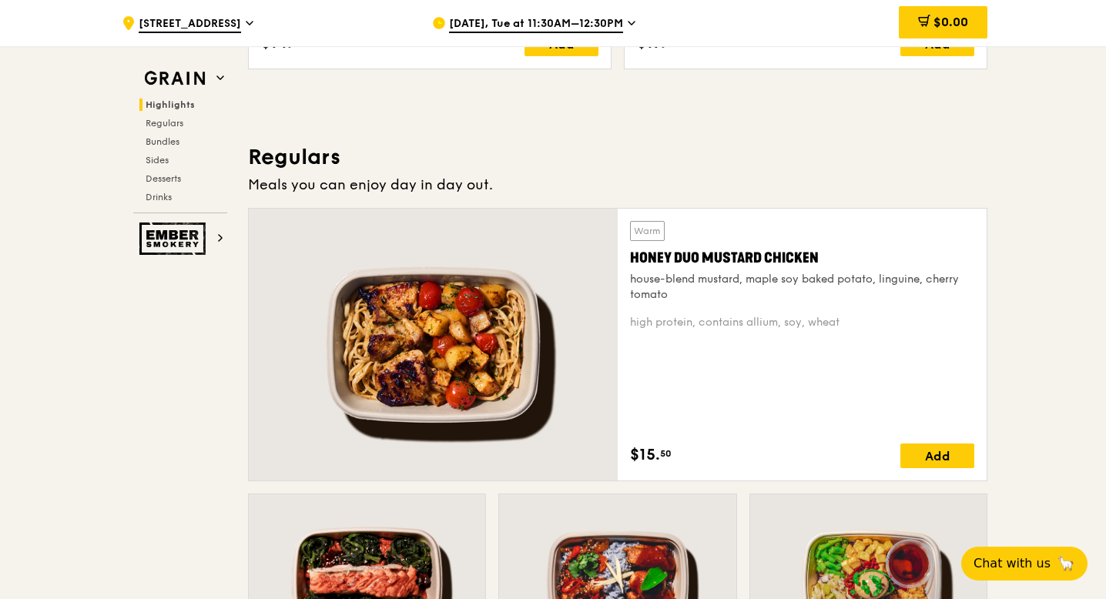
click at [622, 25] on span "[DATE], Tue at 11:30AM–12:30PM" at bounding box center [536, 24] width 174 height 17
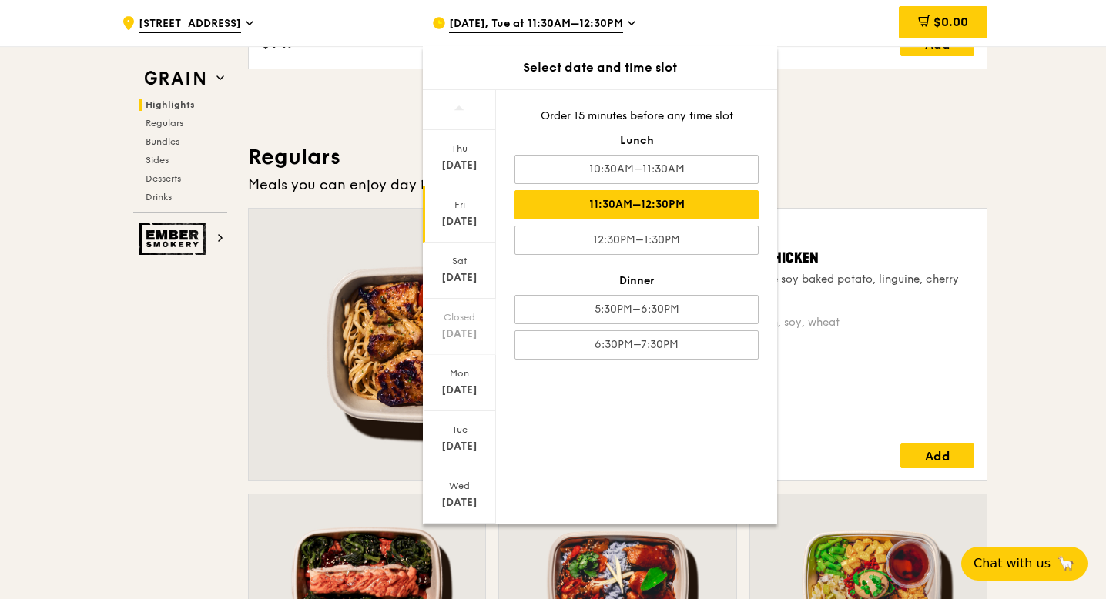
scroll to position [909, 0]
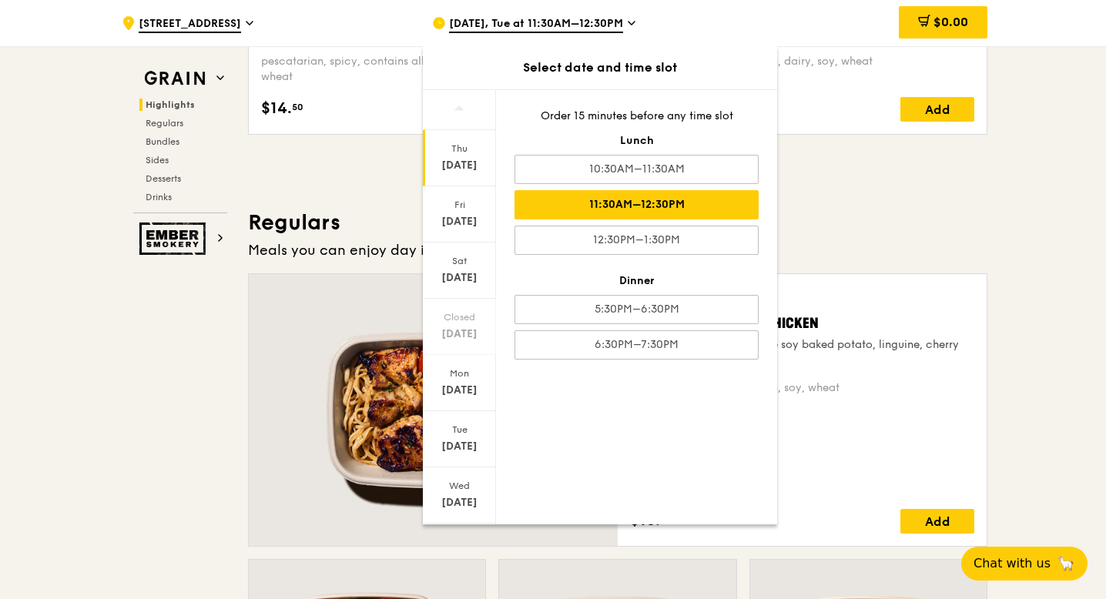
click at [470, 167] on div "[DATE]" at bounding box center [459, 165] width 69 height 15
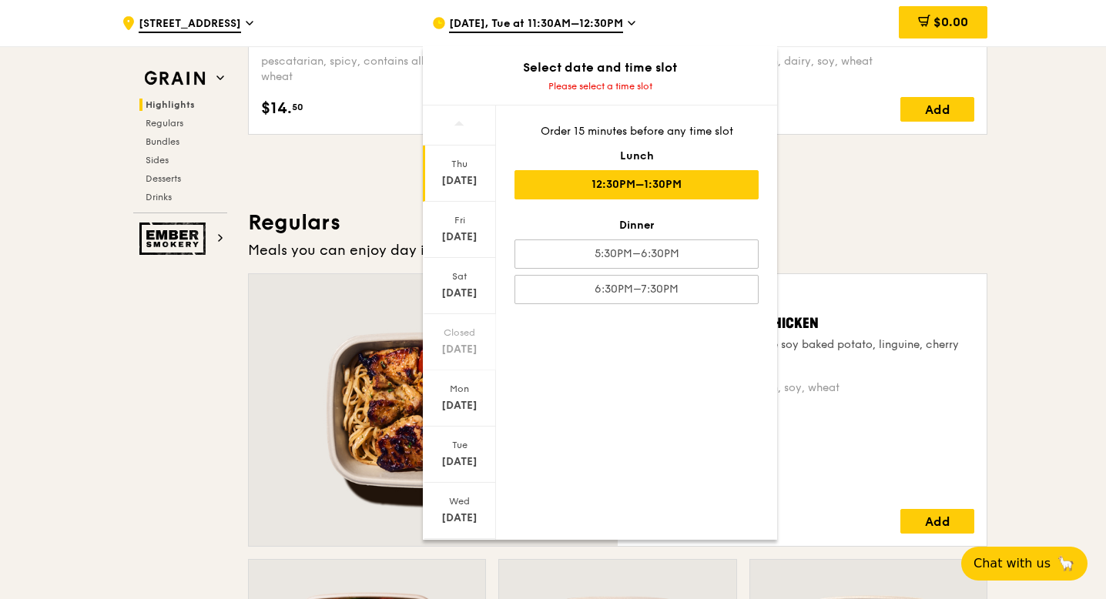
click at [715, 179] on div "12:30PM–1:30PM" at bounding box center [636, 184] width 244 height 29
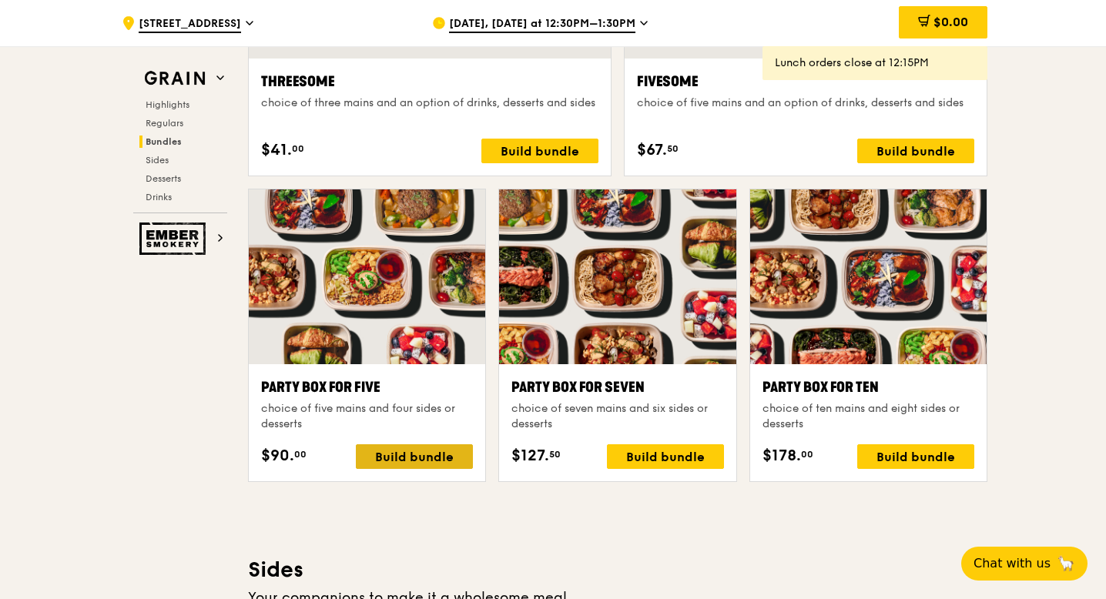
scroll to position [3008, 0]
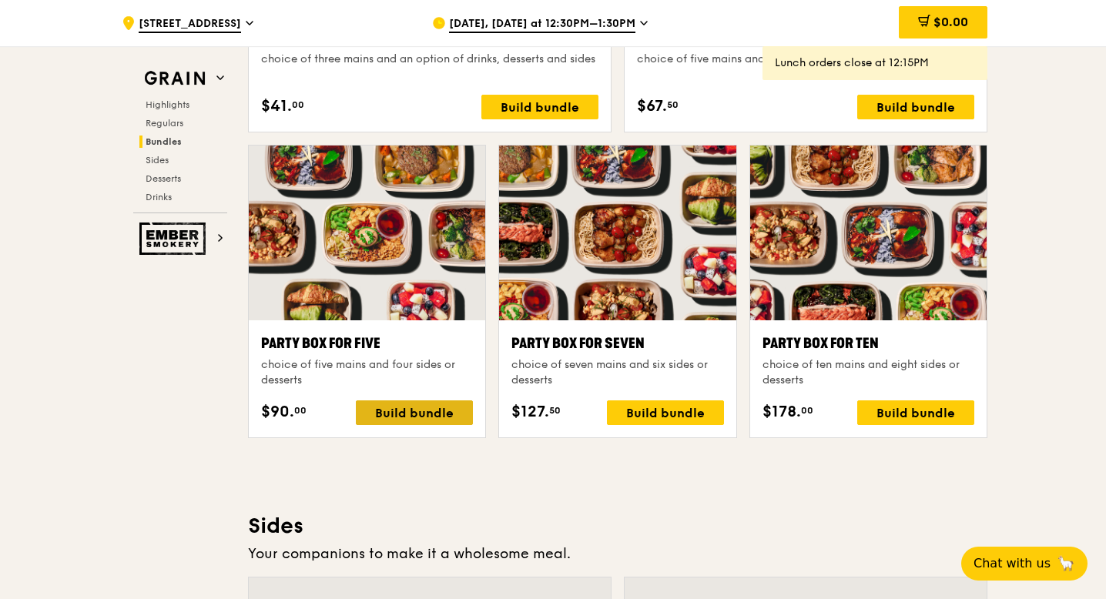
click at [438, 413] on div "Build bundle" at bounding box center [414, 413] width 117 height 25
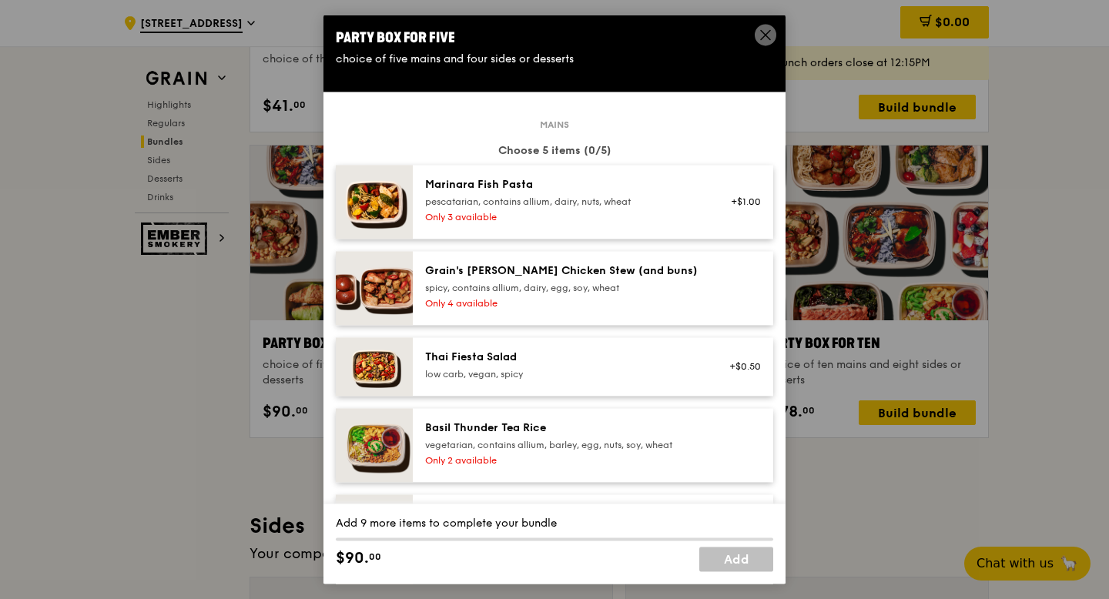
click at [760, 28] on icon at bounding box center [766, 35] width 14 height 14
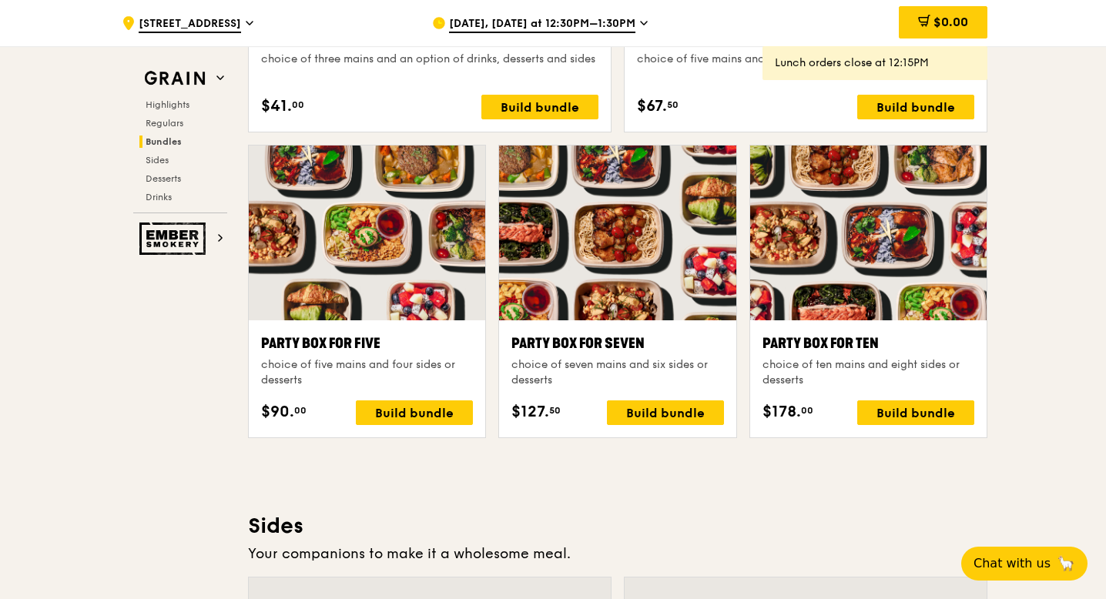
click at [610, 10] on div "[DATE], [DATE] at 12:30PM–1:30PM" at bounding box center [575, 23] width 286 height 46
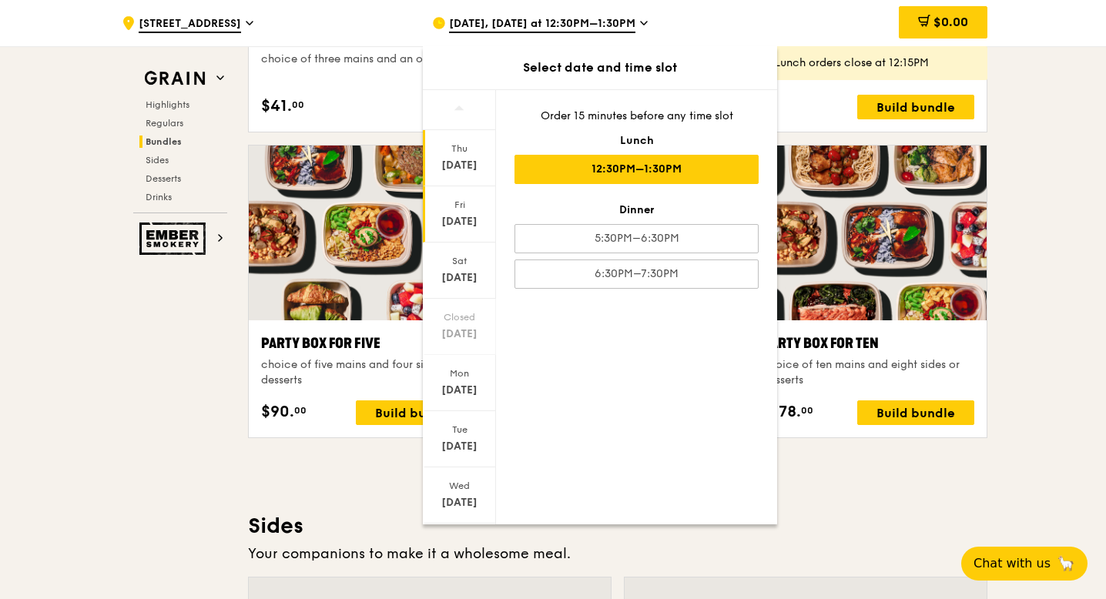
click at [464, 215] on div "[DATE]" at bounding box center [459, 221] width 69 height 15
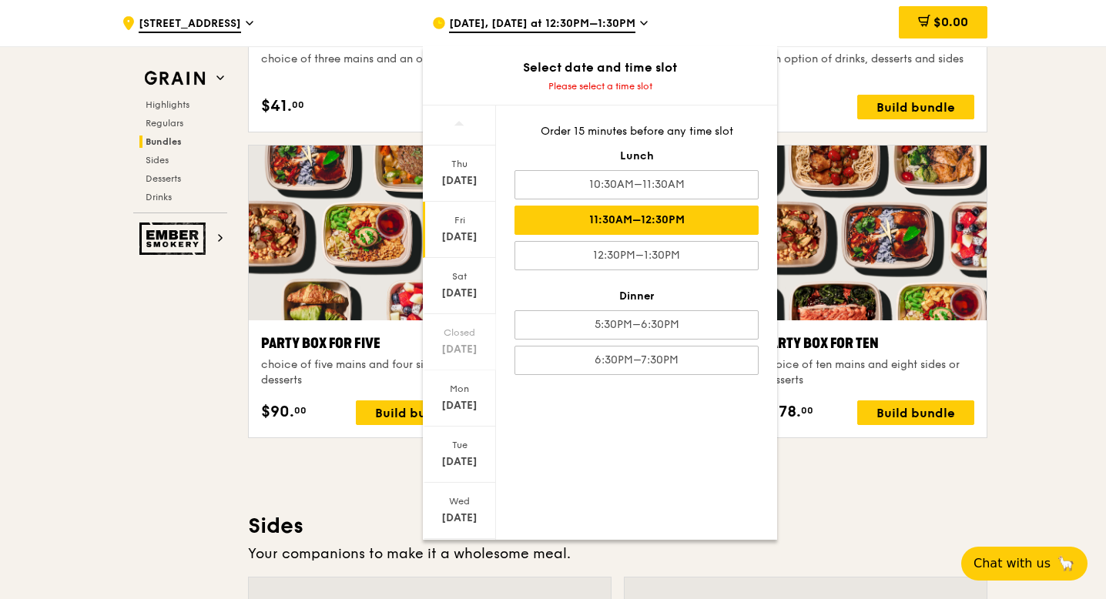
click at [655, 216] on div "11:30AM–12:30PM" at bounding box center [636, 220] width 244 height 29
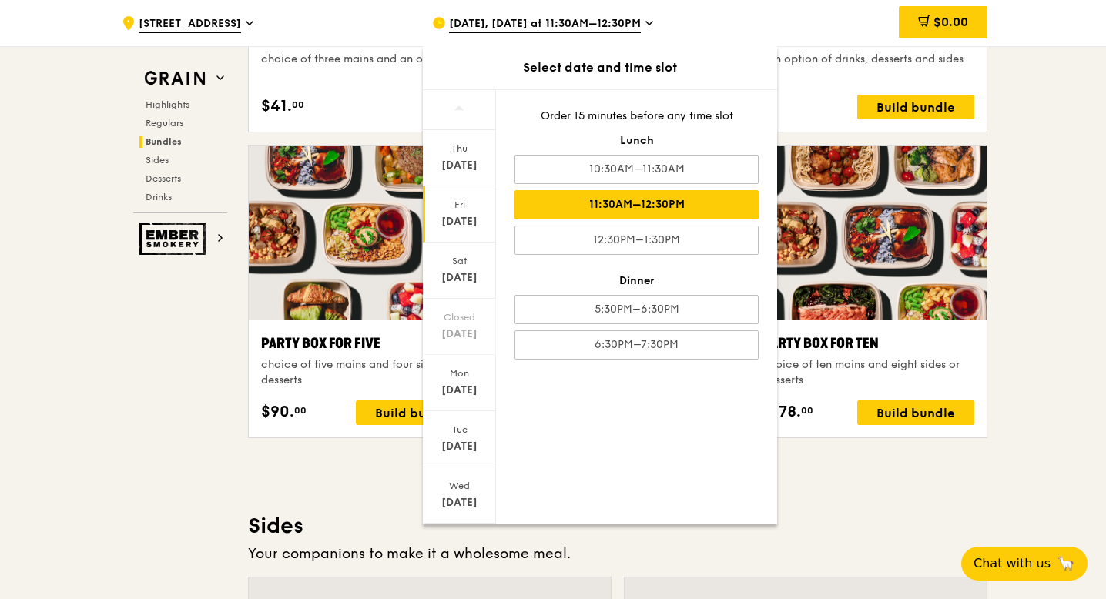
scroll to position [3008, 0]
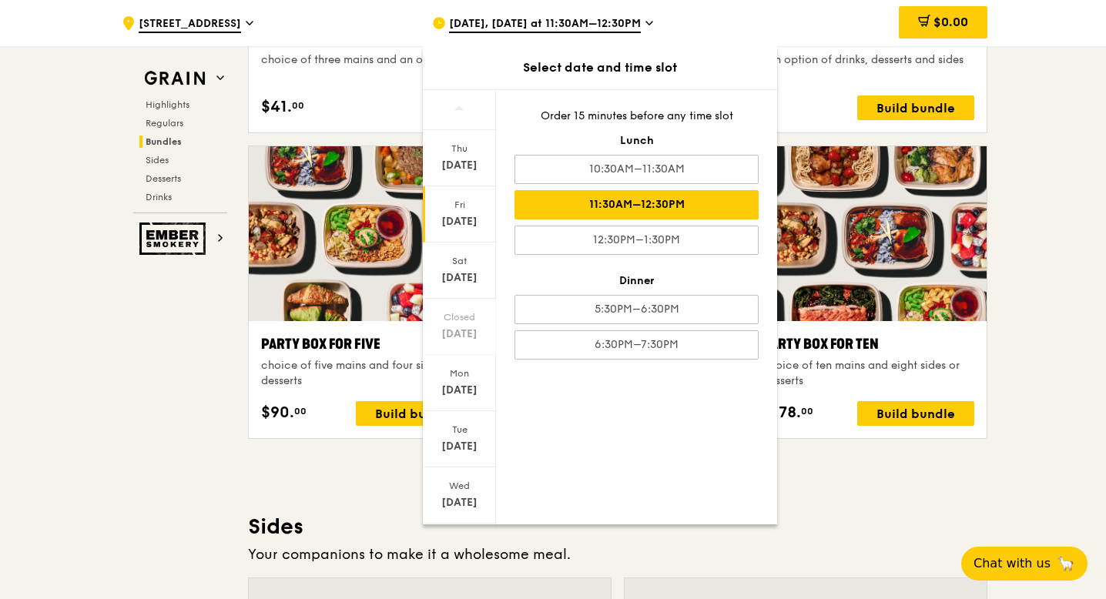
click at [1014, 238] on div ".cls-1 { fill: none; stroke: #fff; stroke-linecap: round; stroke-linejoin: roun…" at bounding box center [553, 318] width 1106 height 6504
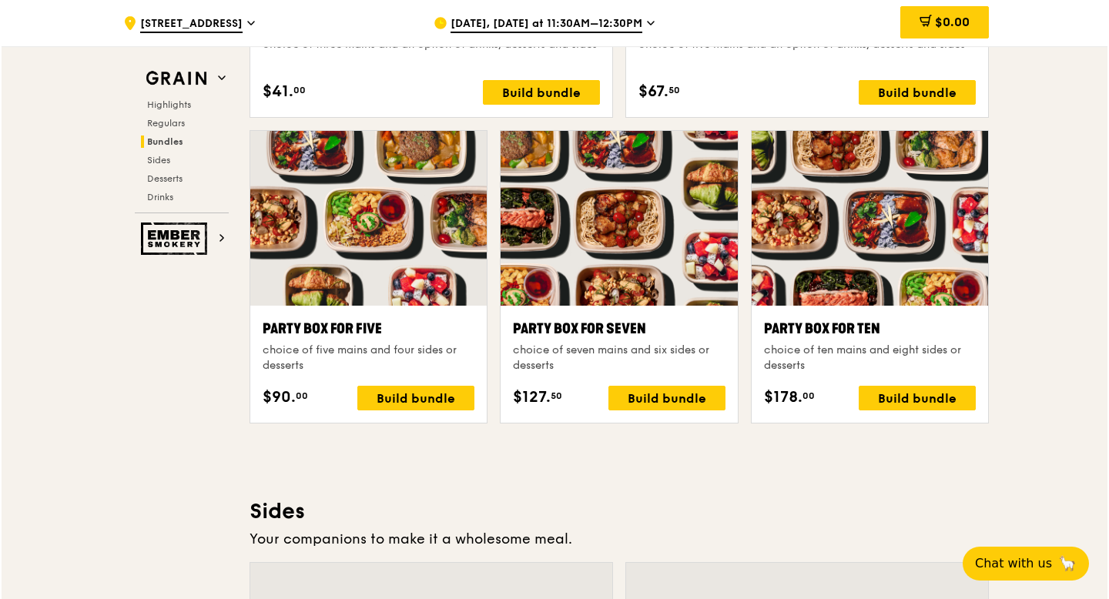
scroll to position [3021, 0]
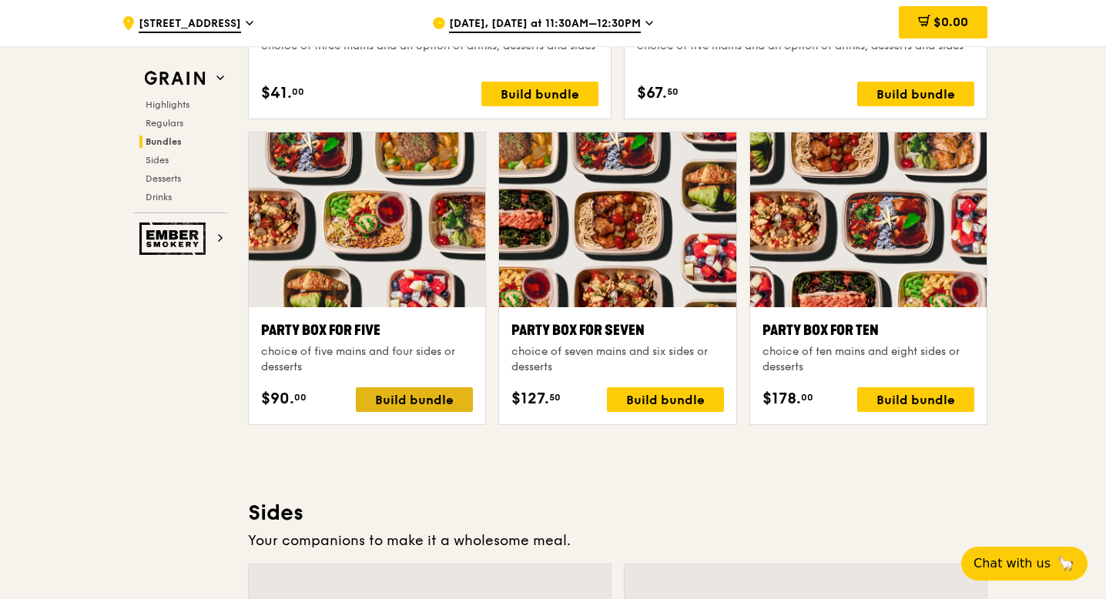
click at [432, 395] on div "Build bundle" at bounding box center [414, 399] width 117 height 25
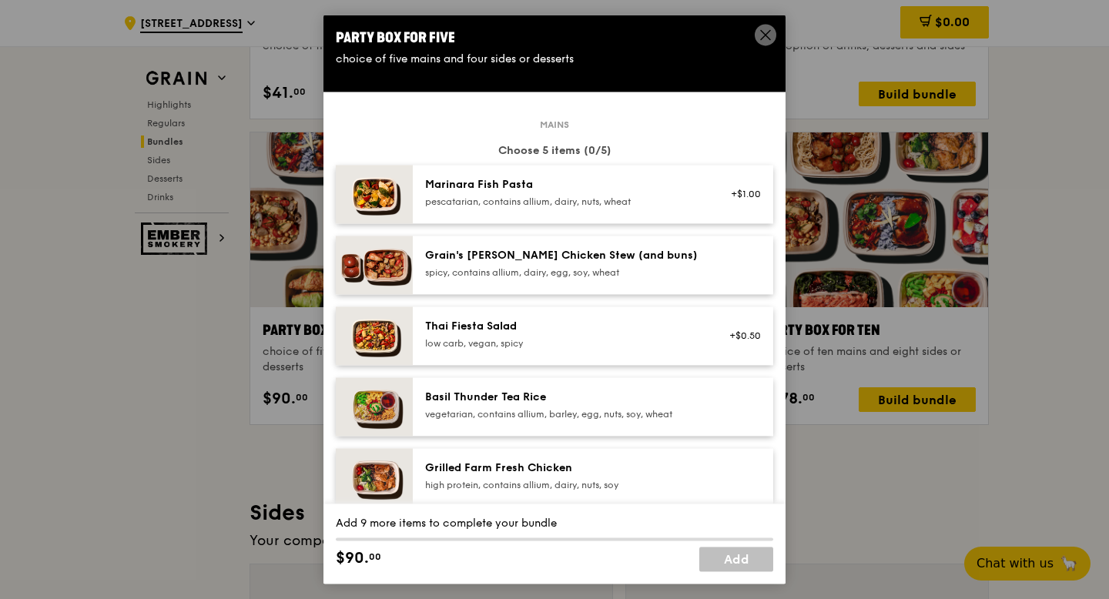
click at [766, 31] on icon at bounding box center [766, 35] width 14 height 14
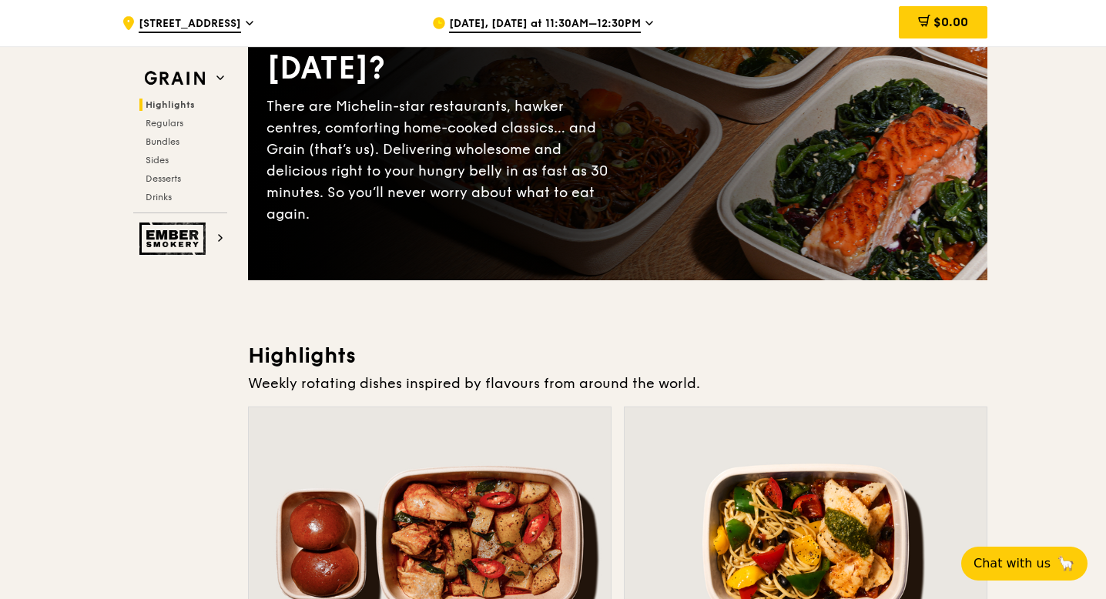
scroll to position [174, 0]
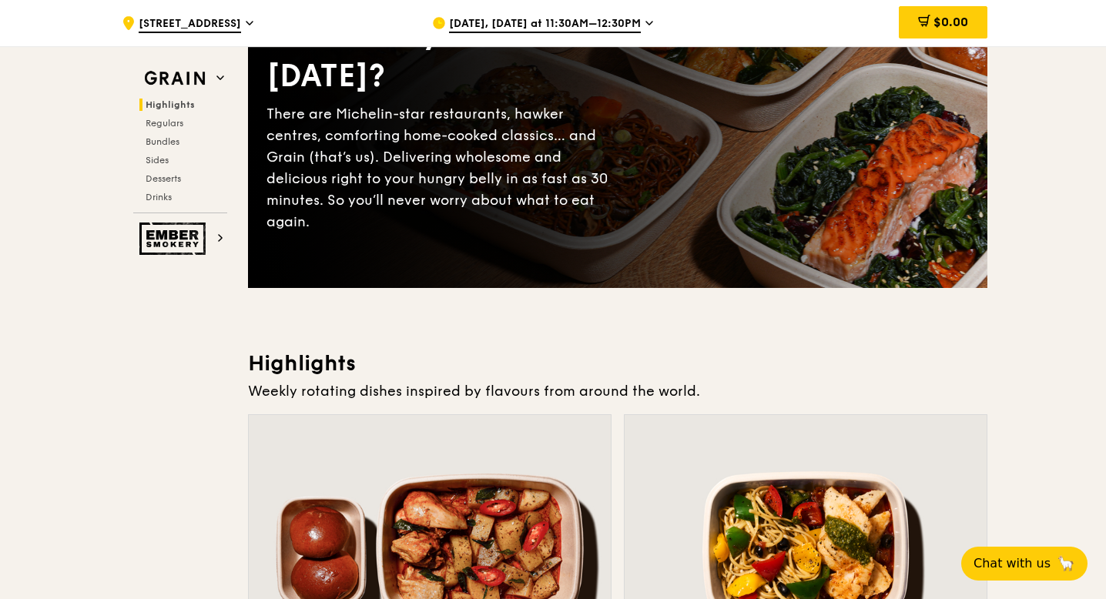
click at [641, 29] on span "[DATE], [DATE] at 11:30AM–12:30PM" at bounding box center [545, 24] width 192 height 17
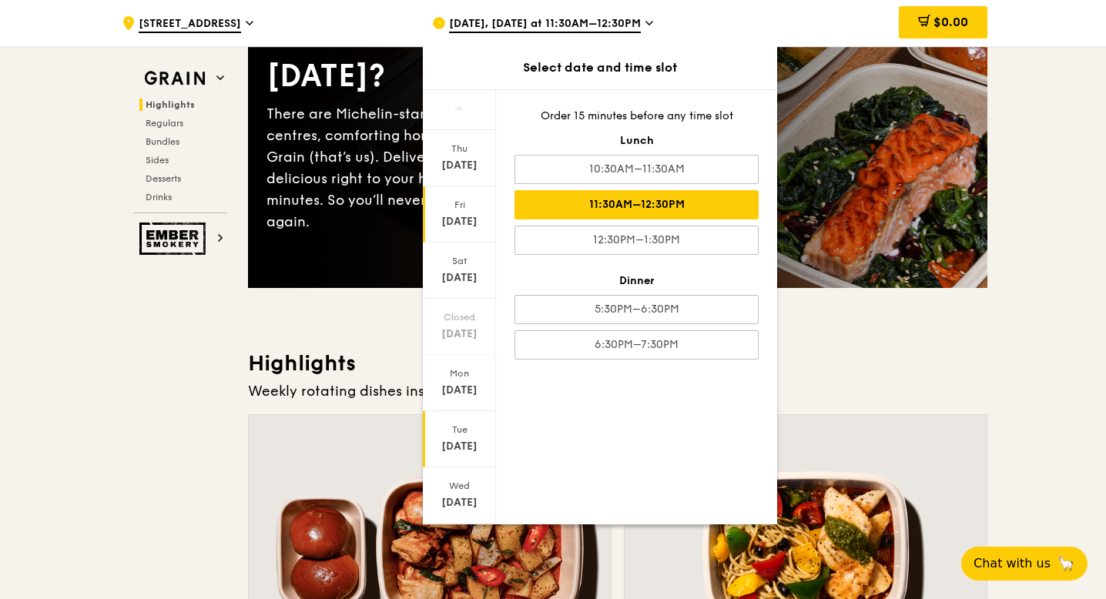
click at [468, 429] on div "Tue" at bounding box center [459, 430] width 69 height 12
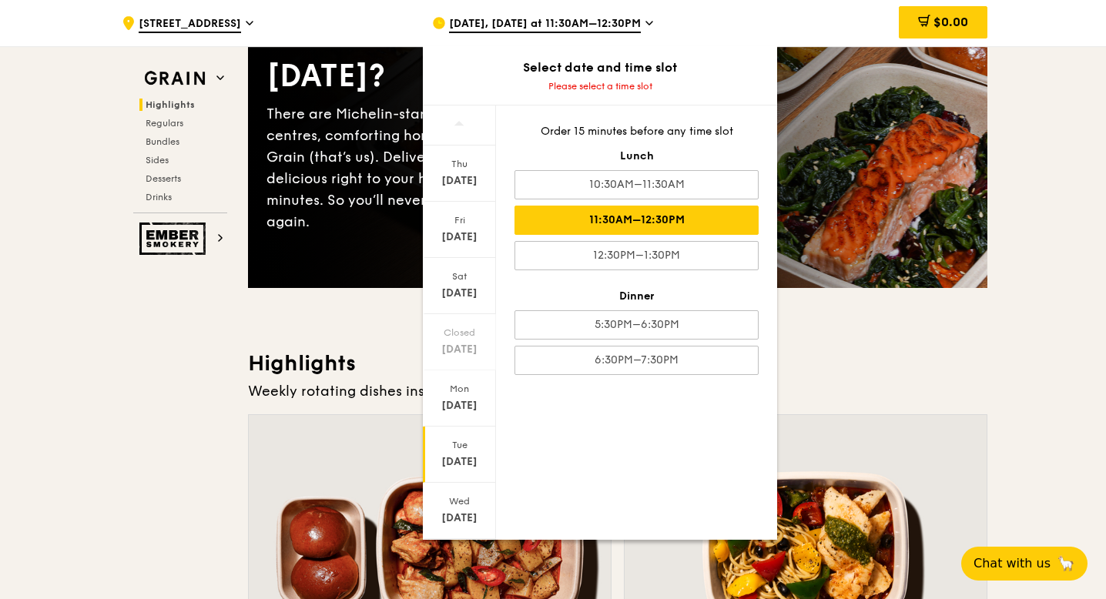
click at [677, 210] on div "11:30AM–12:30PM" at bounding box center [636, 220] width 244 height 29
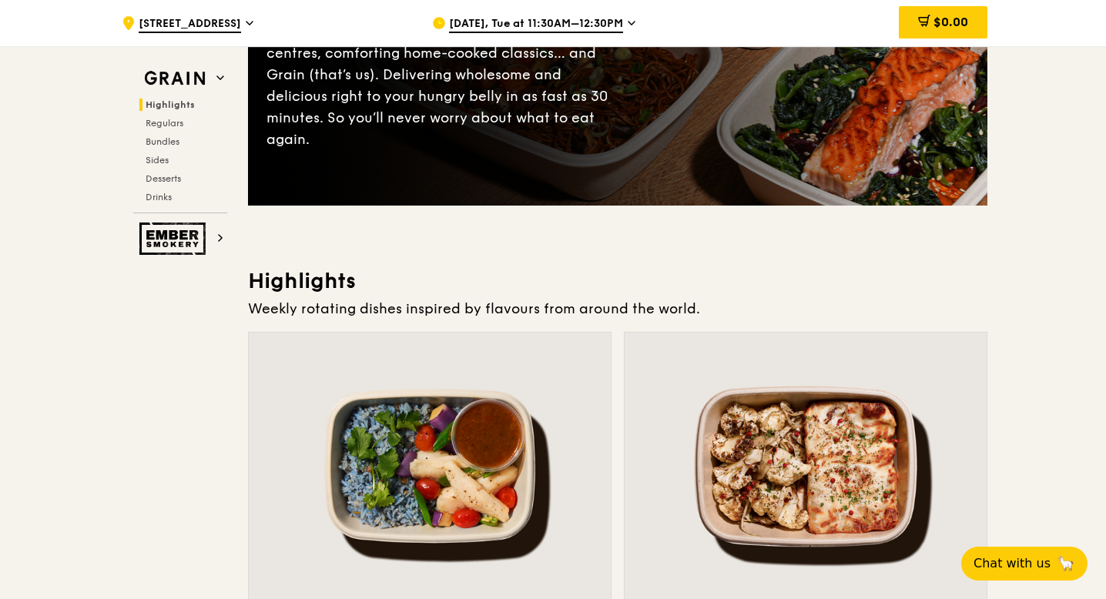
scroll to position [249, 0]
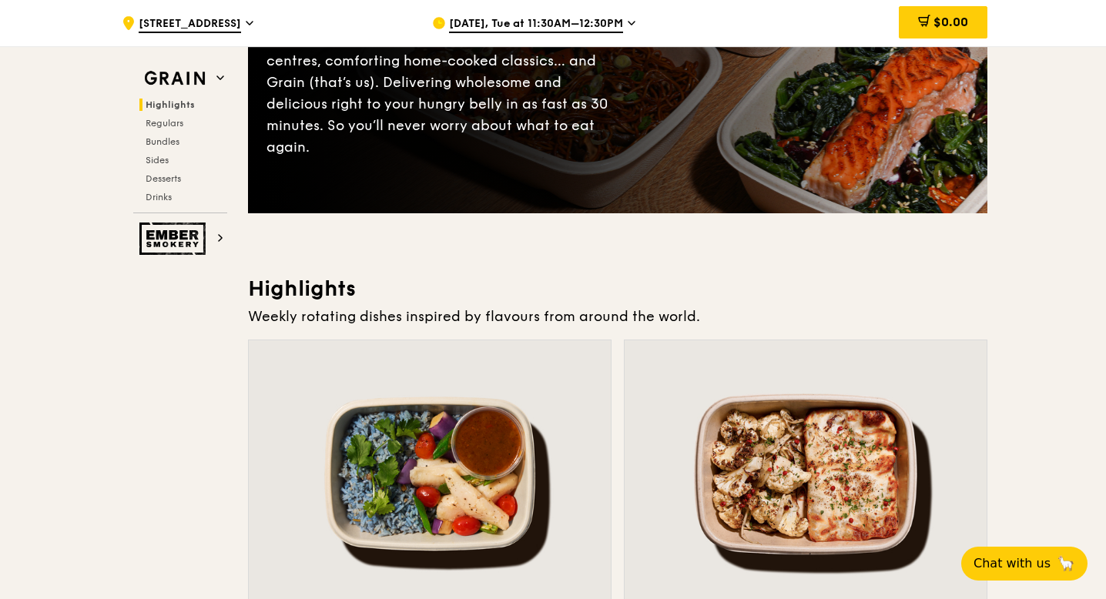
click at [628, 26] on icon at bounding box center [632, 23] width 8 height 14
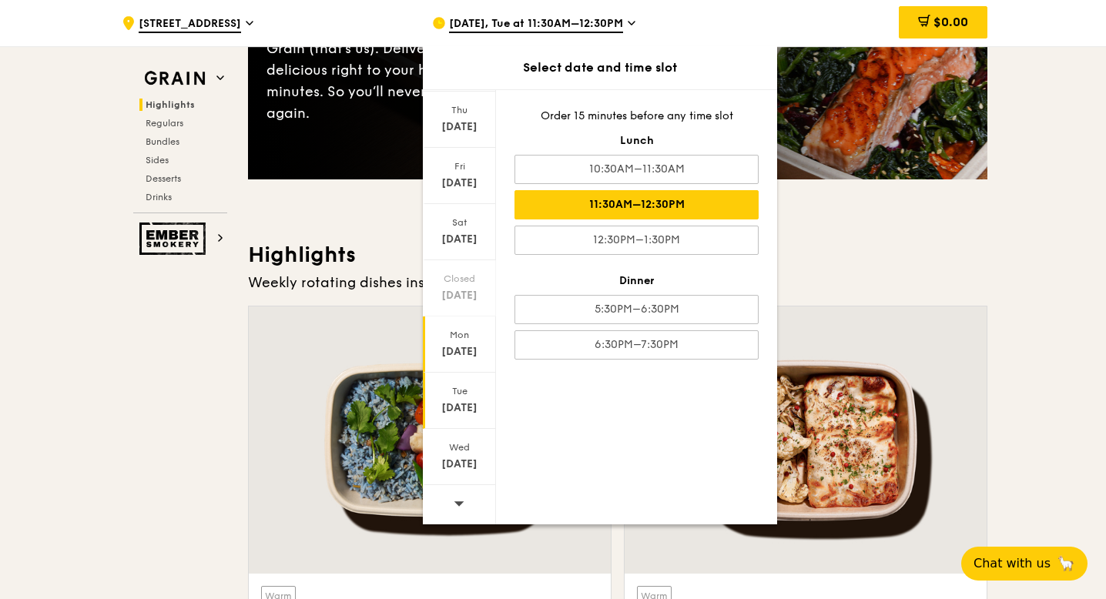
scroll to position [310, 0]
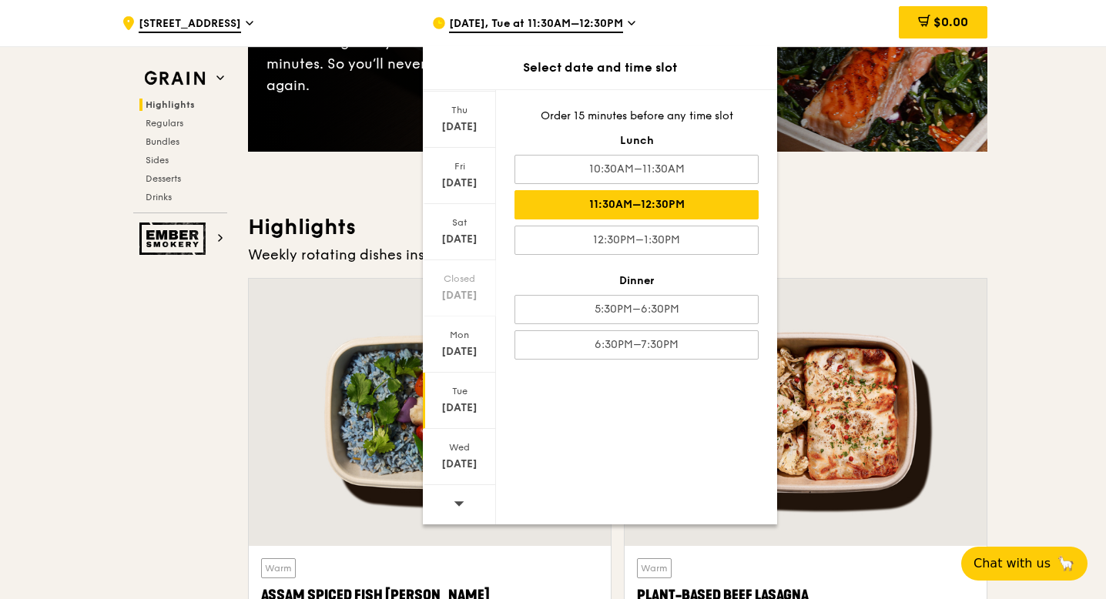
click at [458, 508] on icon at bounding box center [459, 504] width 11 height 12
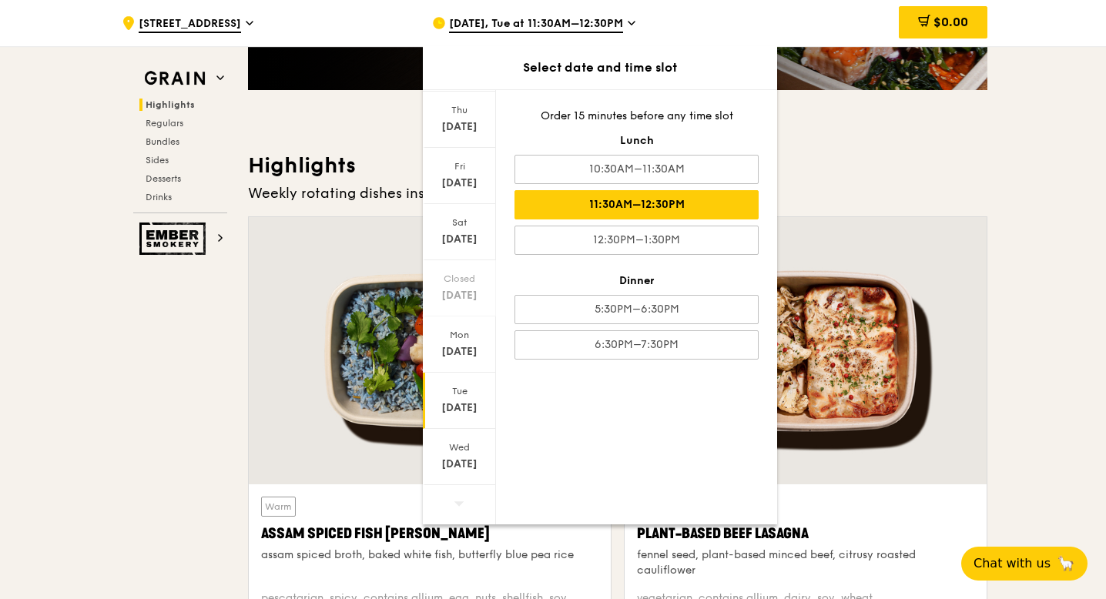
click at [460, 404] on div "[DATE]" at bounding box center [459, 408] width 69 height 15
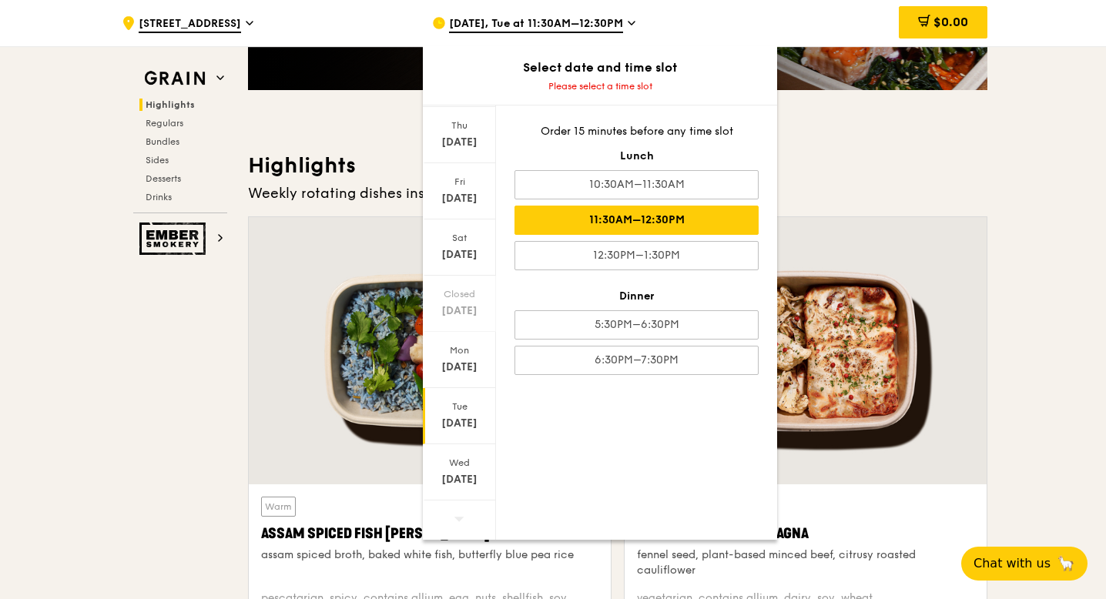
click at [634, 221] on div "11:30AM–12:30PM" at bounding box center [636, 220] width 244 height 29
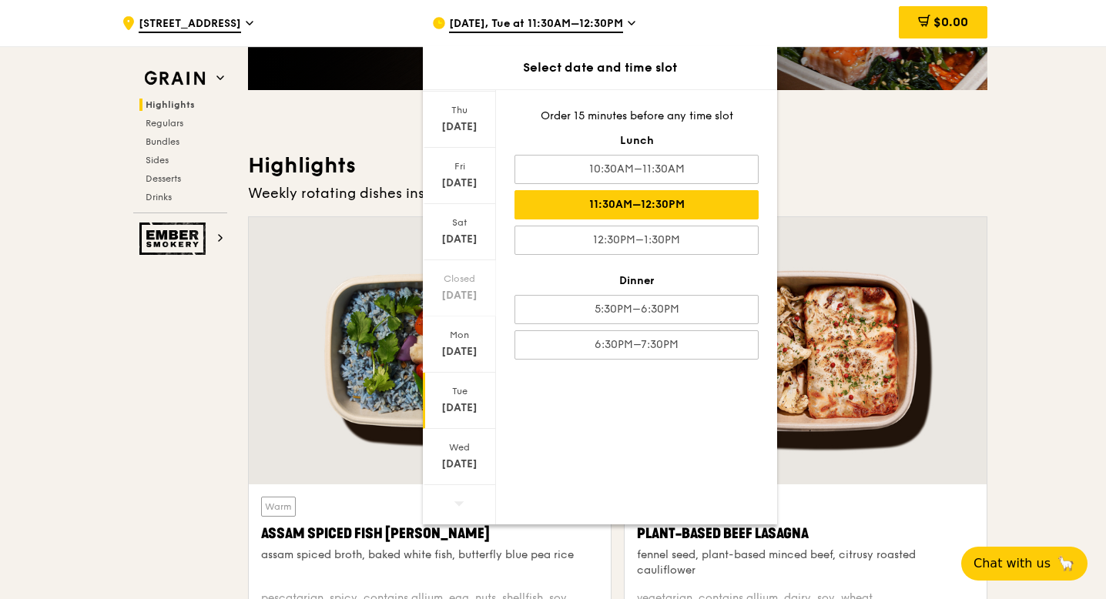
click at [981, 205] on div "Highlights Weekly rotating dishes inspired by flavours from around the world. W…" at bounding box center [617, 418] width 739 height 532
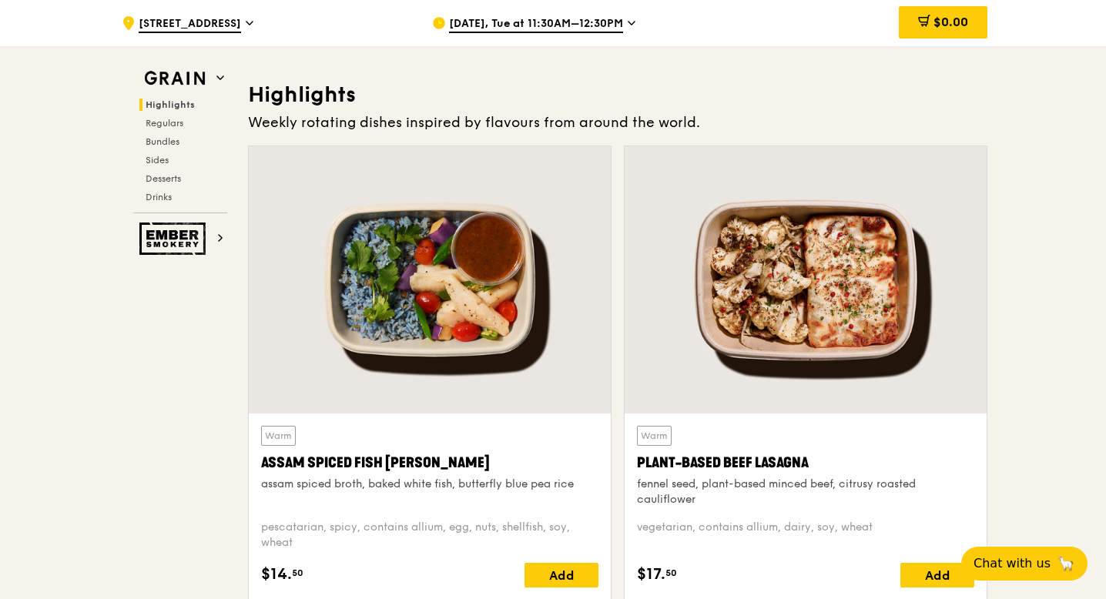
scroll to position [444, 0]
